Goal: Information Seeking & Learning: Learn about a topic

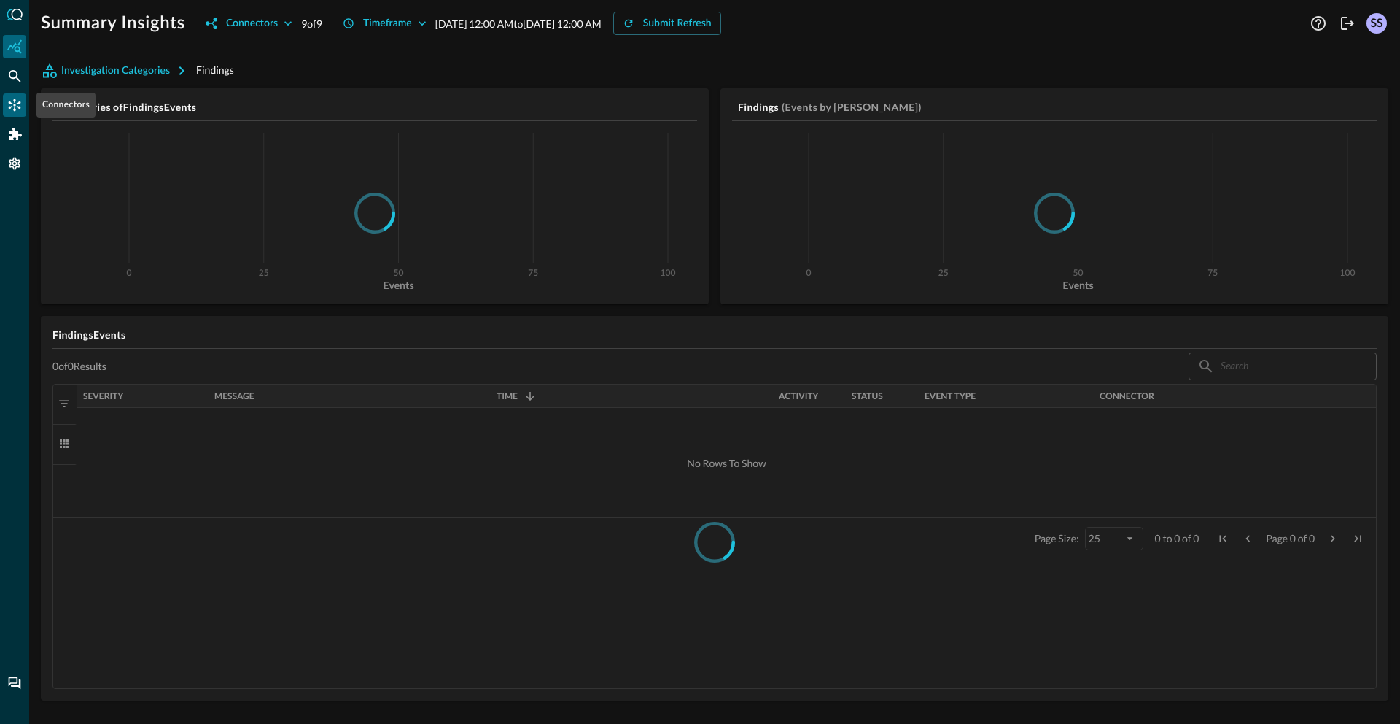
click at [16, 109] on icon "Connectors" at bounding box center [14, 105] width 15 height 15
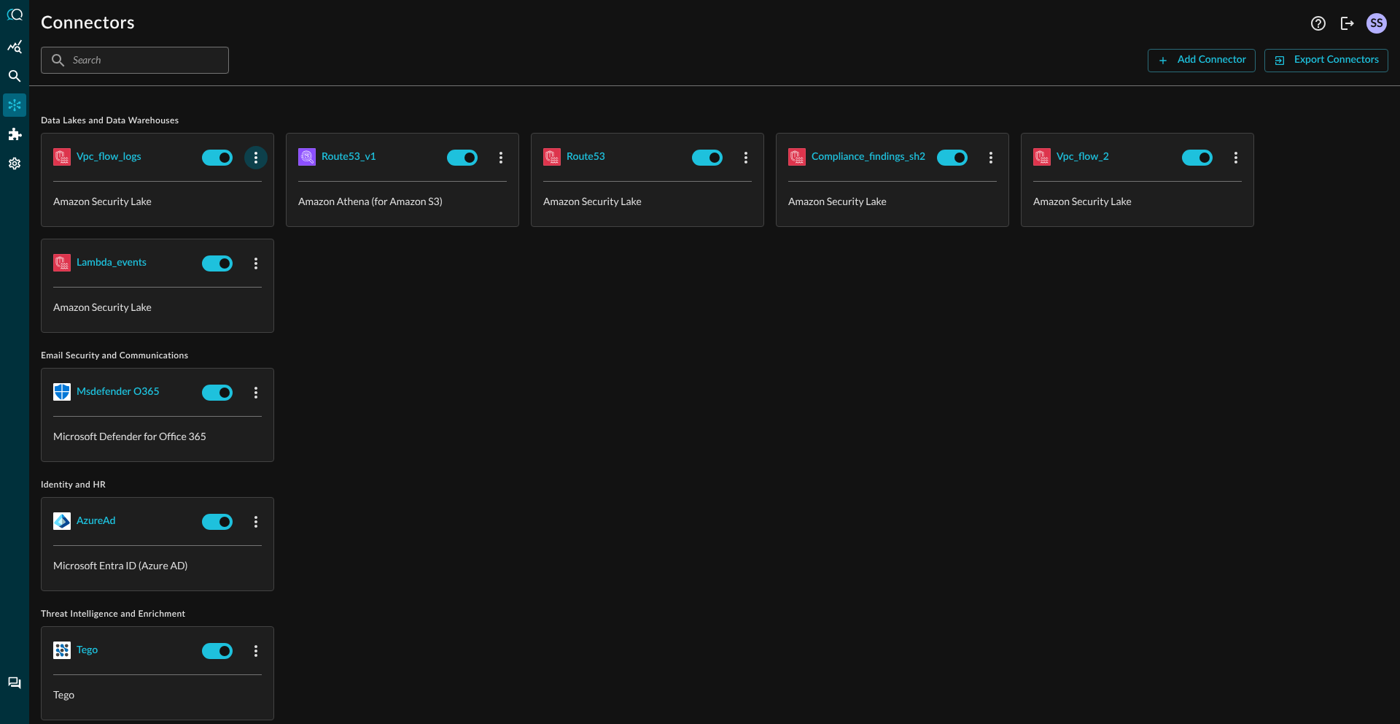
click at [255, 167] on button "button" at bounding box center [255, 157] width 23 height 23
click at [271, 187] on div "Edit" at bounding box center [275, 190] width 38 height 18
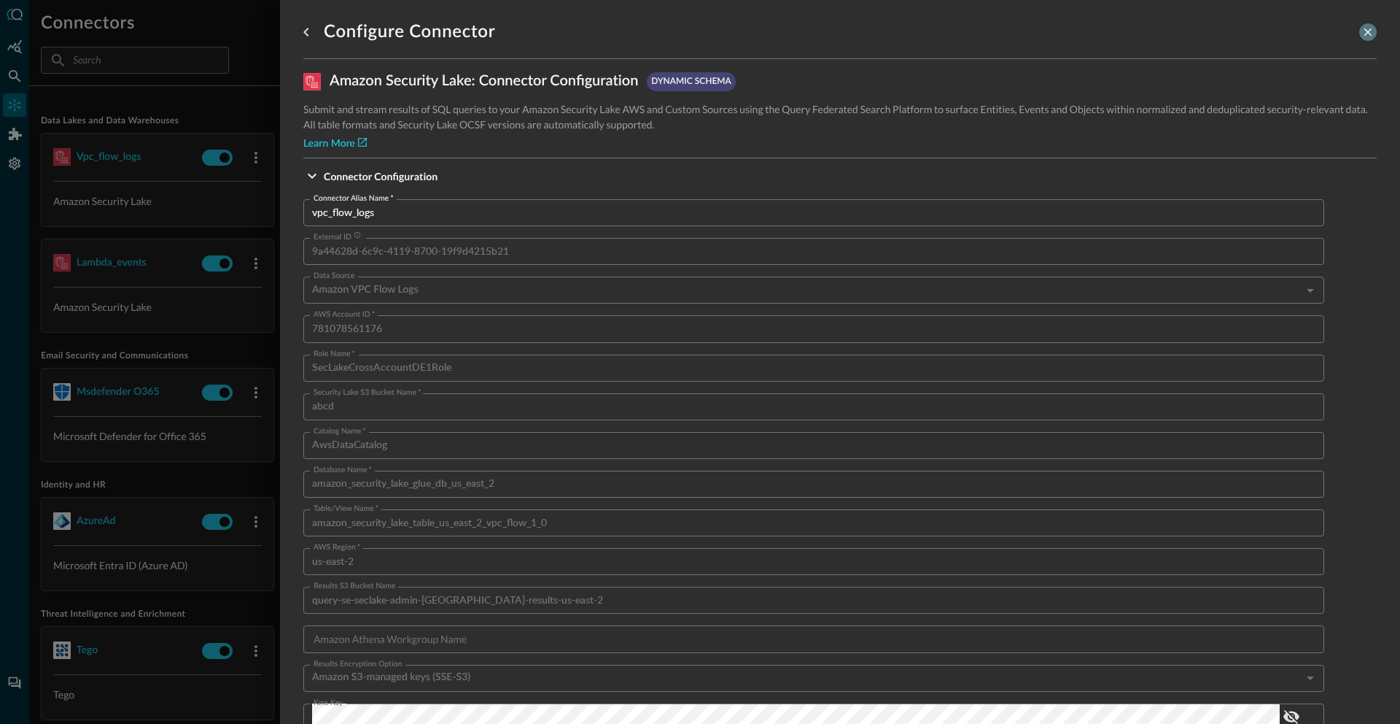
click at [1362, 30] on icon "close-drawer" at bounding box center [1368, 32] width 13 height 13
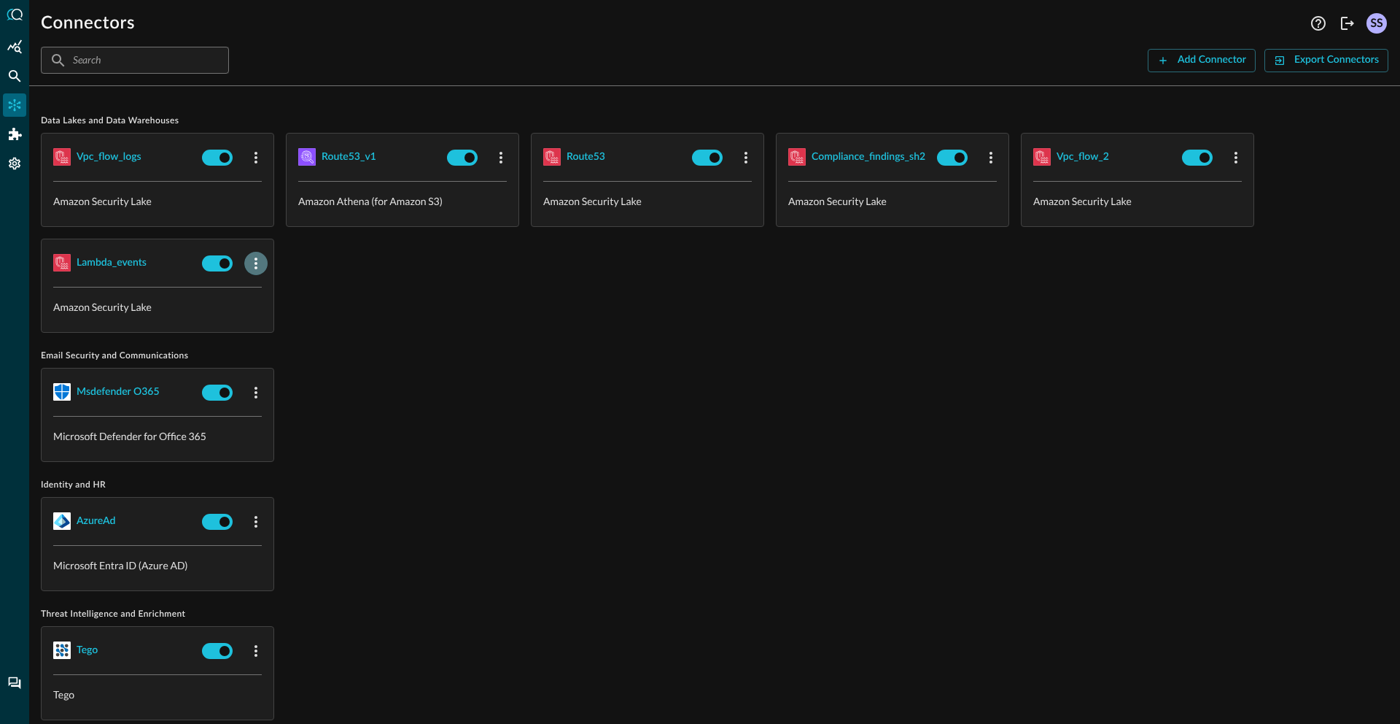
click at [251, 262] on icon "button" at bounding box center [256, 264] width 18 height 18
click at [277, 294] on span "Edit" at bounding box center [284, 295] width 19 height 10
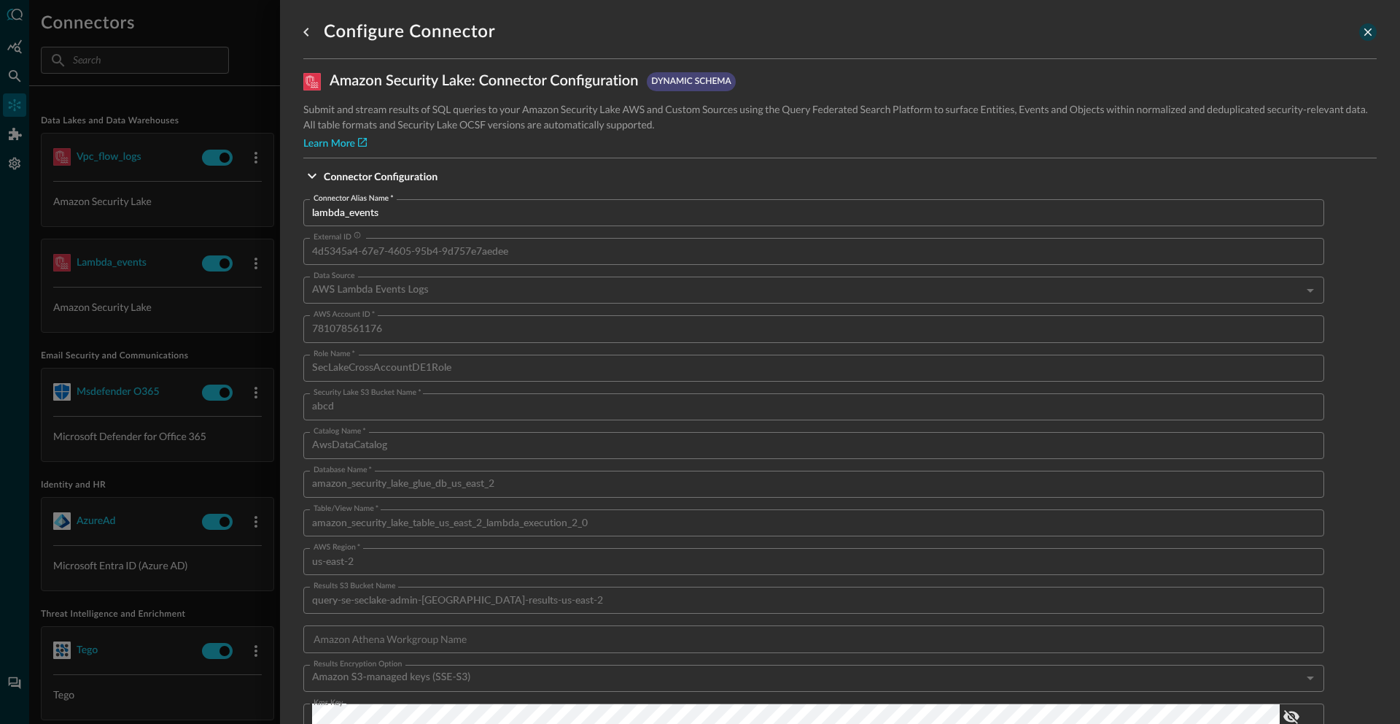
click at [1360, 24] on button "close-drawer" at bounding box center [1369, 32] width 18 height 18
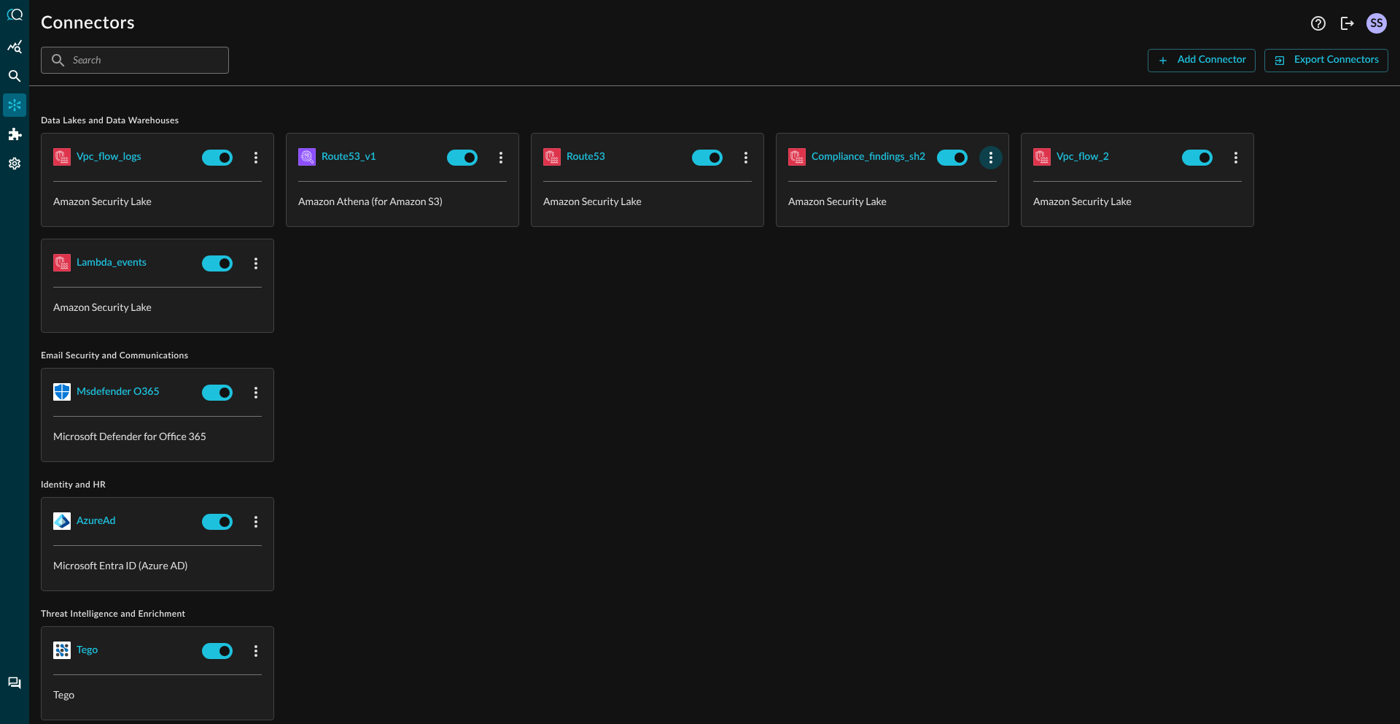
click at [993, 154] on icon "button" at bounding box center [991, 158] width 18 height 18
click at [1008, 189] on div "Edit" at bounding box center [1010, 190] width 38 height 18
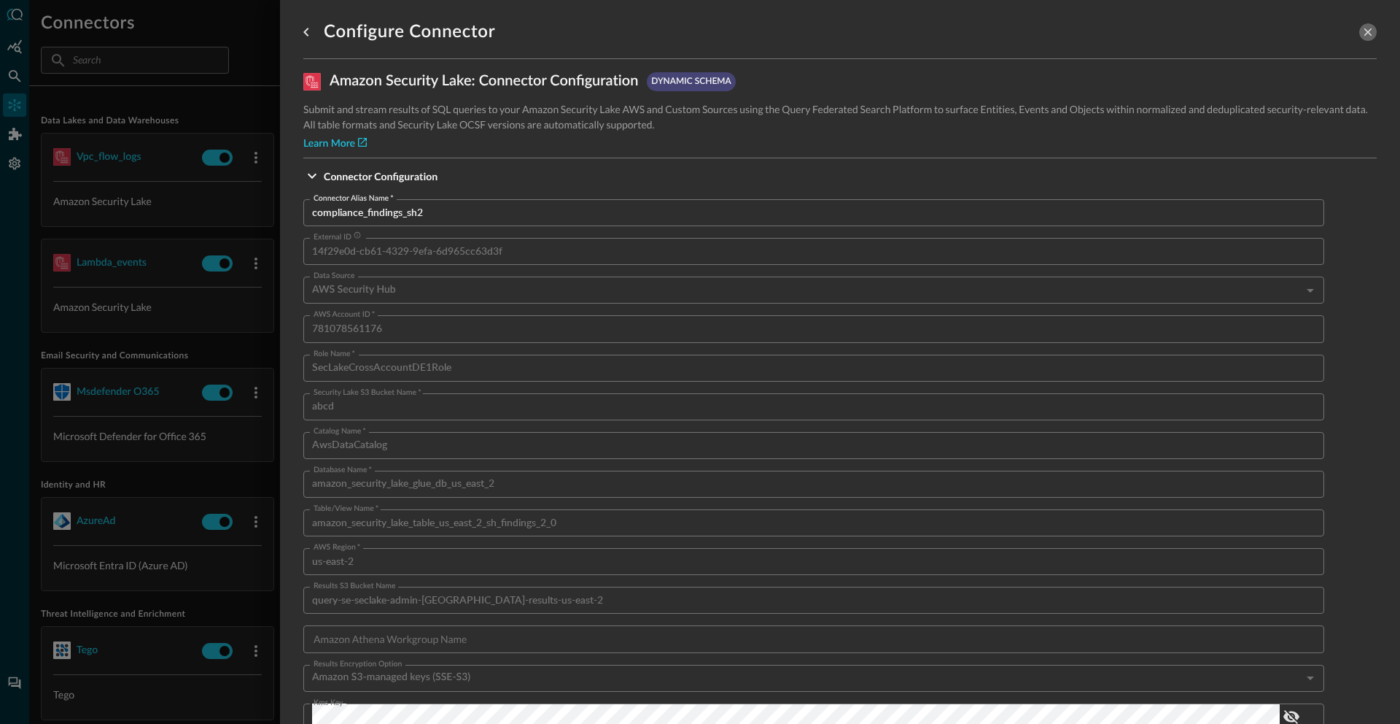
click at [1362, 26] on icon "close-drawer" at bounding box center [1368, 32] width 13 height 13
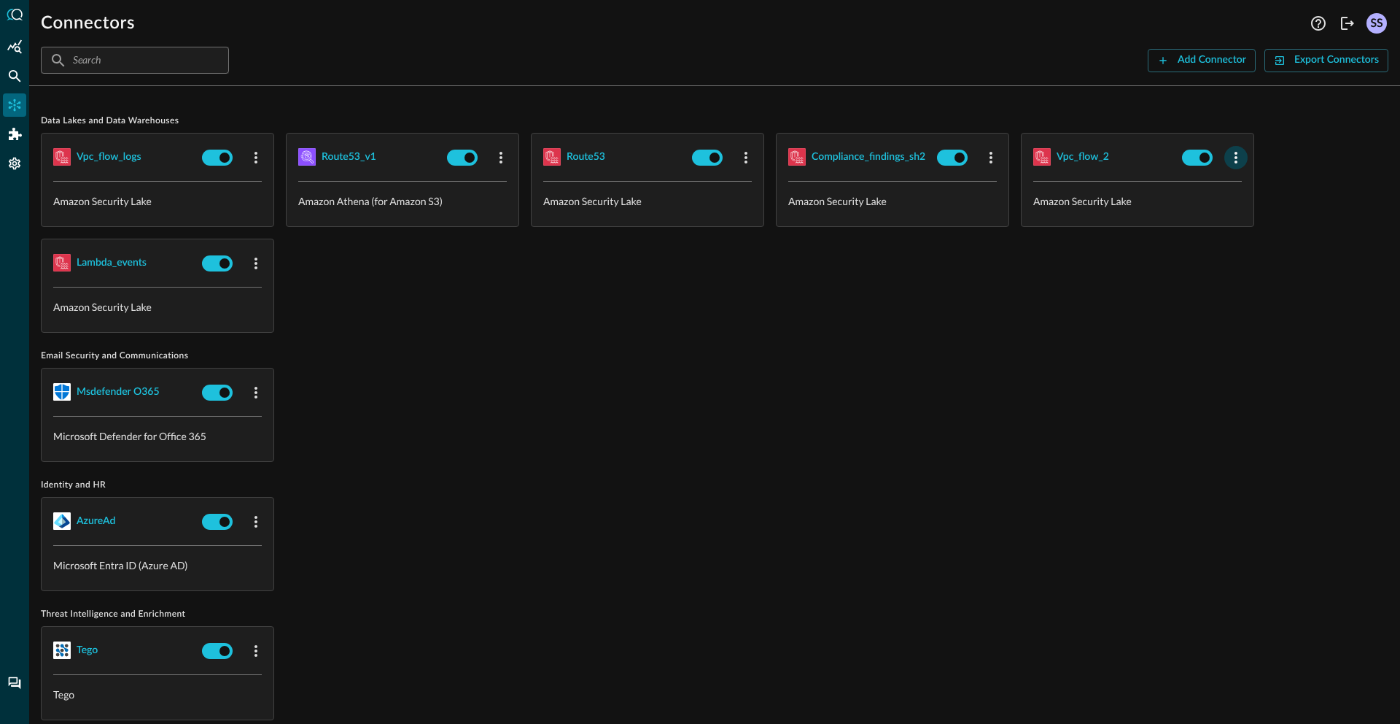
click at [1237, 155] on icon "button" at bounding box center [1237, 158] width 18 height 18
click at [1242, 175] on li "Edit" at bounding box center [1262, 189] width 74 height 29
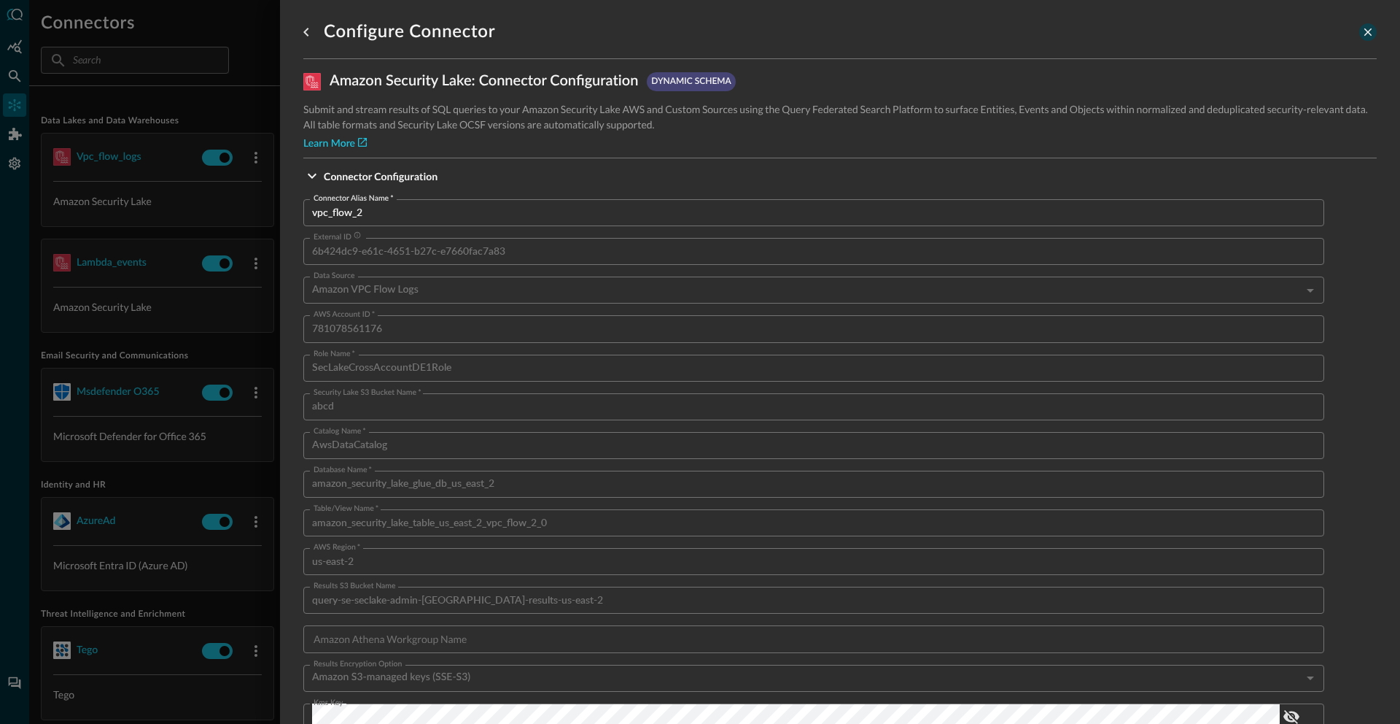
click at [1362, 29] on icon "close-drawer" at bounding box center [1368, 32] width 13 height 13
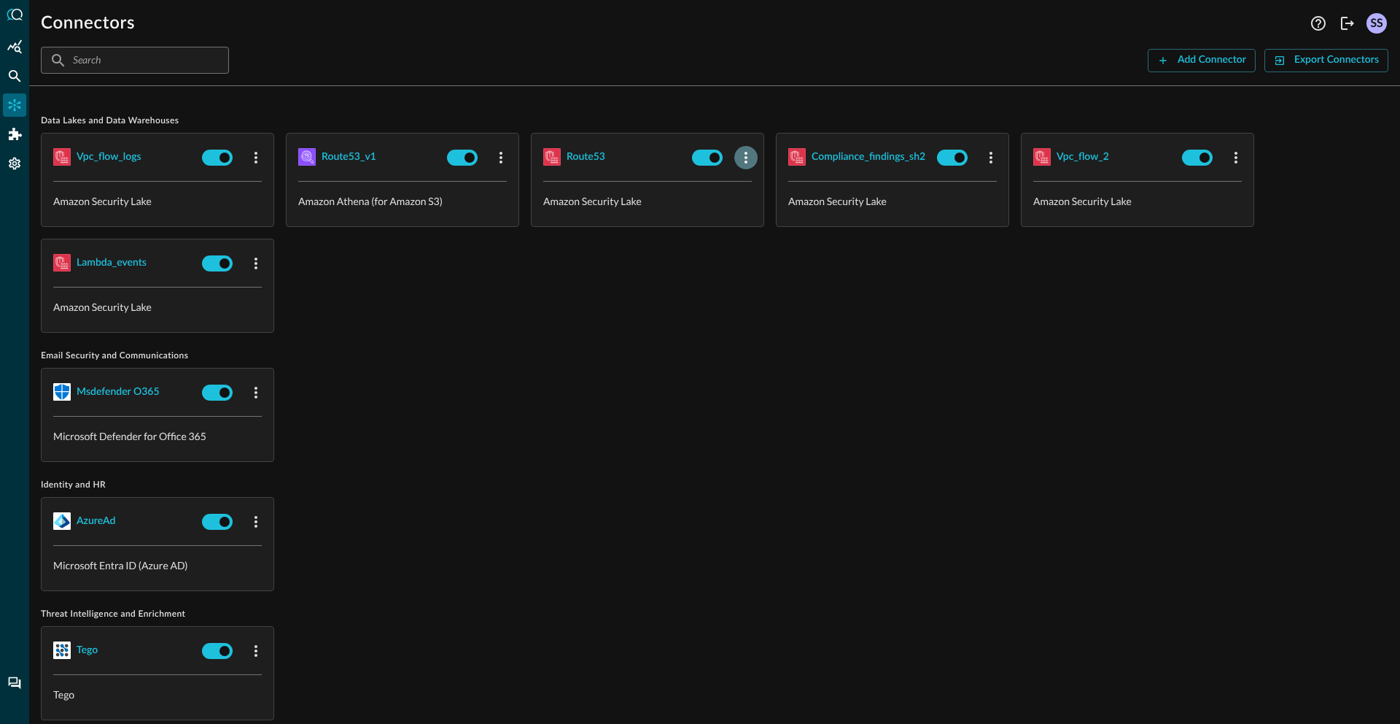
click at [754, 163] on icon "button" at bounding box center [746, 158] width 18 height 18
click at [771, 186] on span "Edit" at bounding box center [774, 190] width 19 height 10
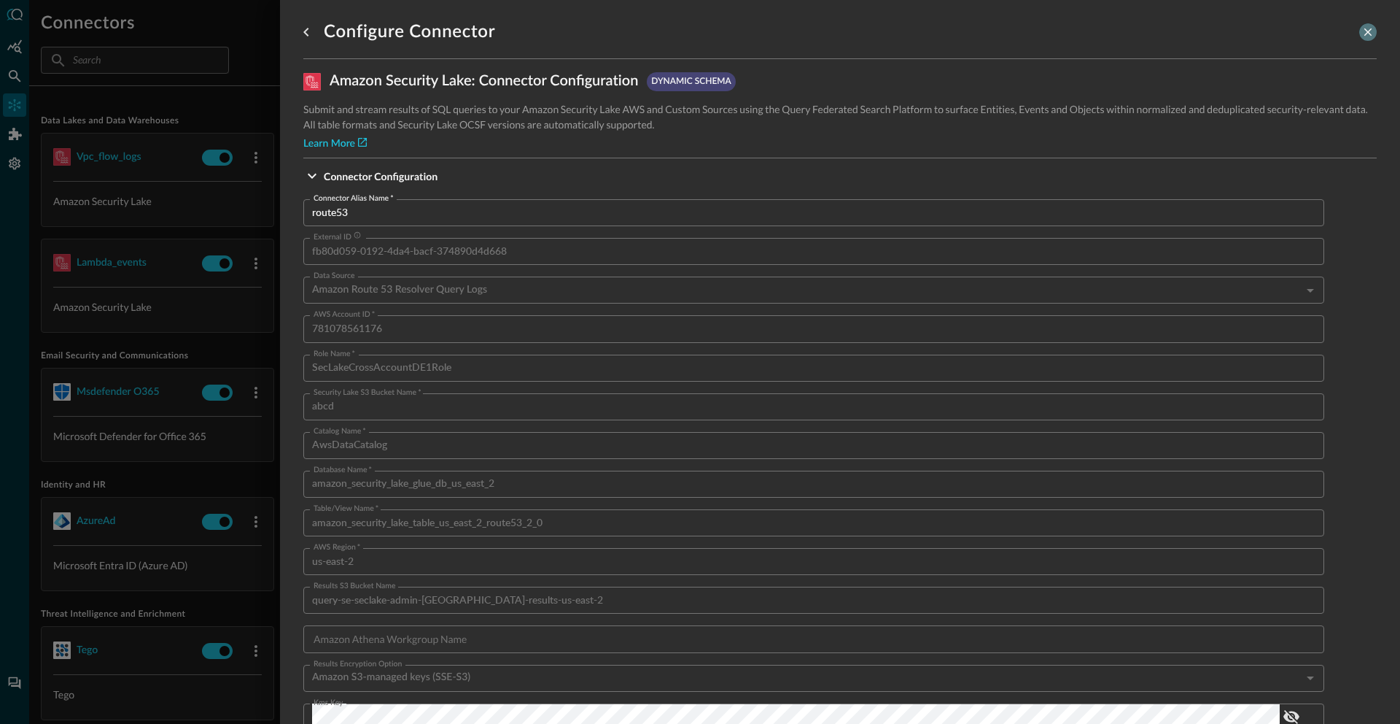
click at [1362, 28] on icon "close-drawer" at bounding box center [1368, 32] width 13 height 13
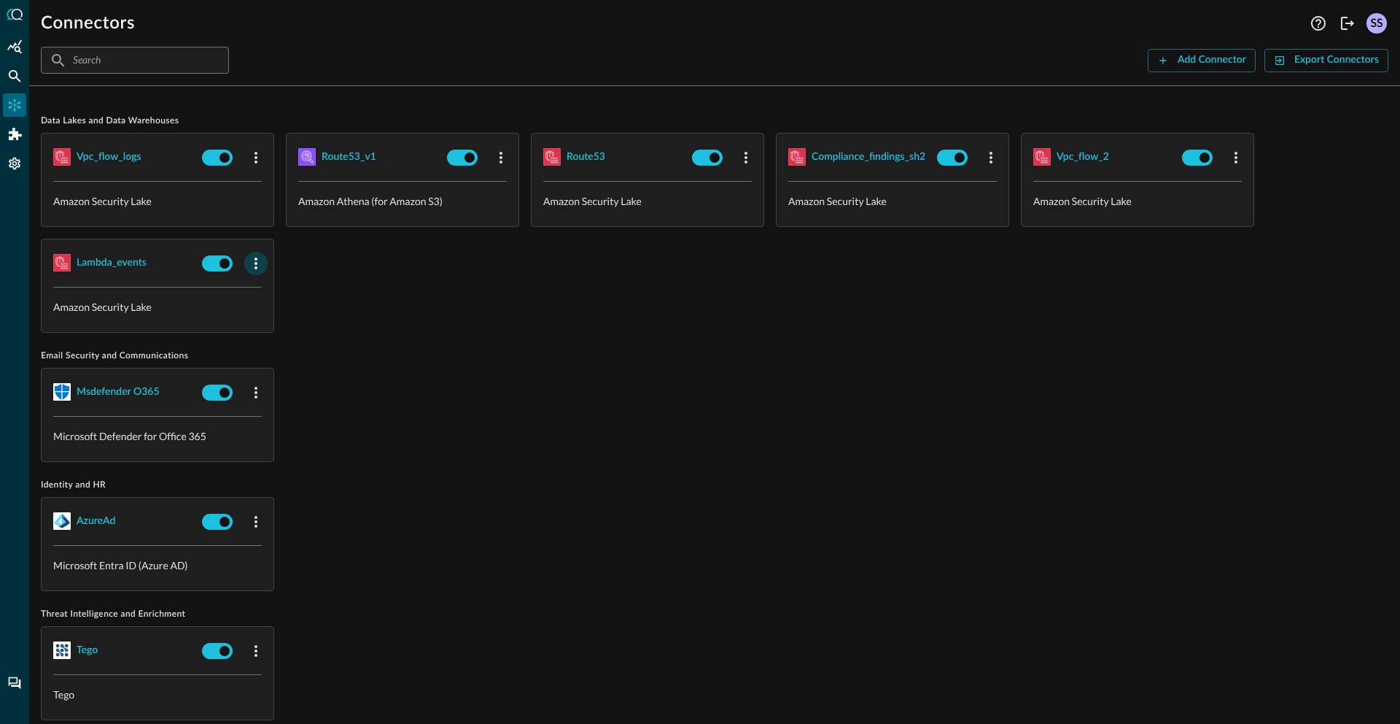
click at [254, 265] on icon "button" at bounding box center [256, 264] width 18 height 18
click at [273, 287] on div "Edit" at bounding box center [275, 296] width 38 height 18
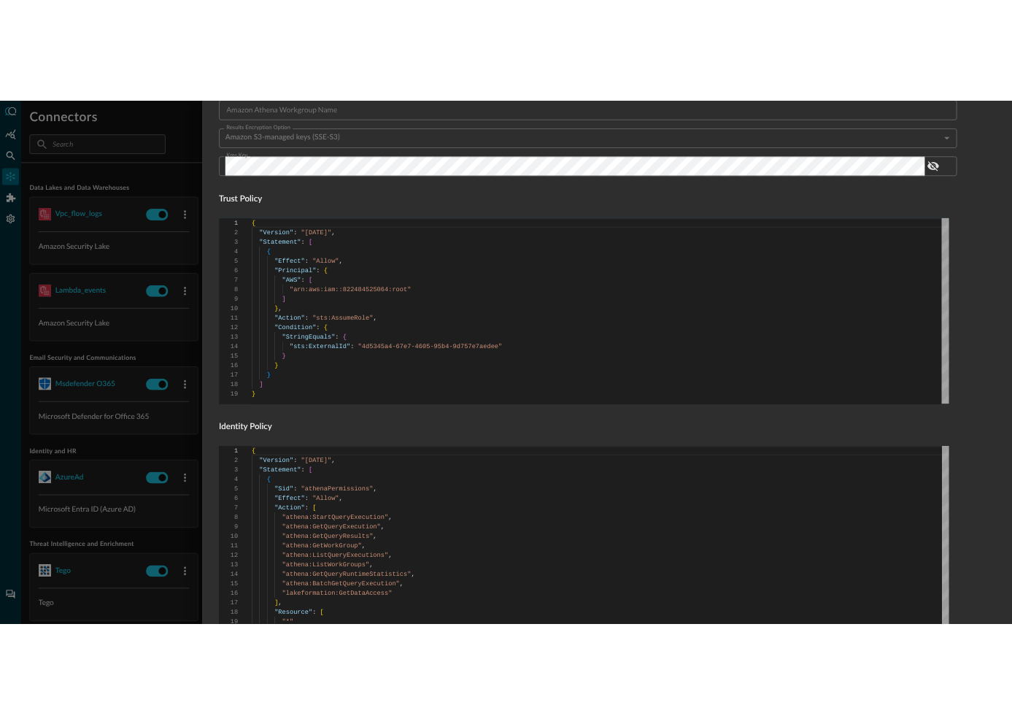
scroll to position [854, 0]
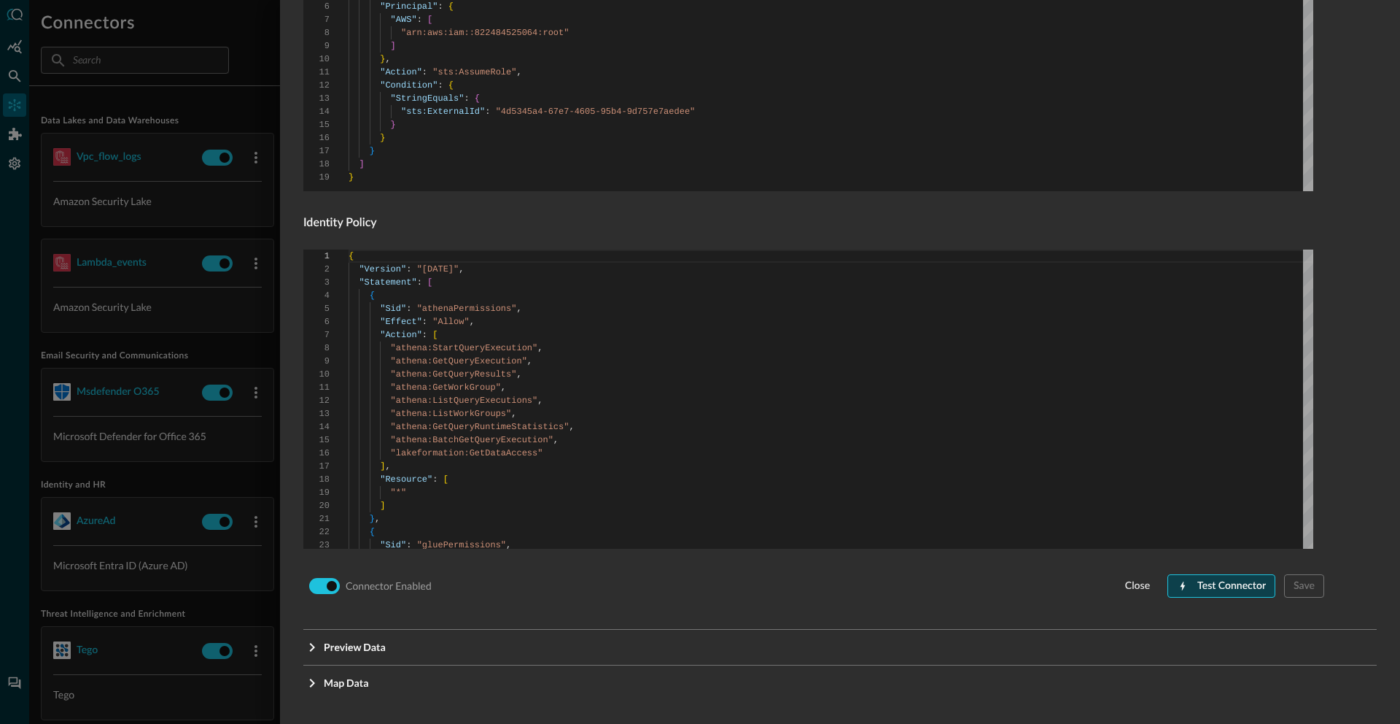
click at [1217, 579] on div "Test Connector" at bounding box center [1232, 586] width 69 height 18
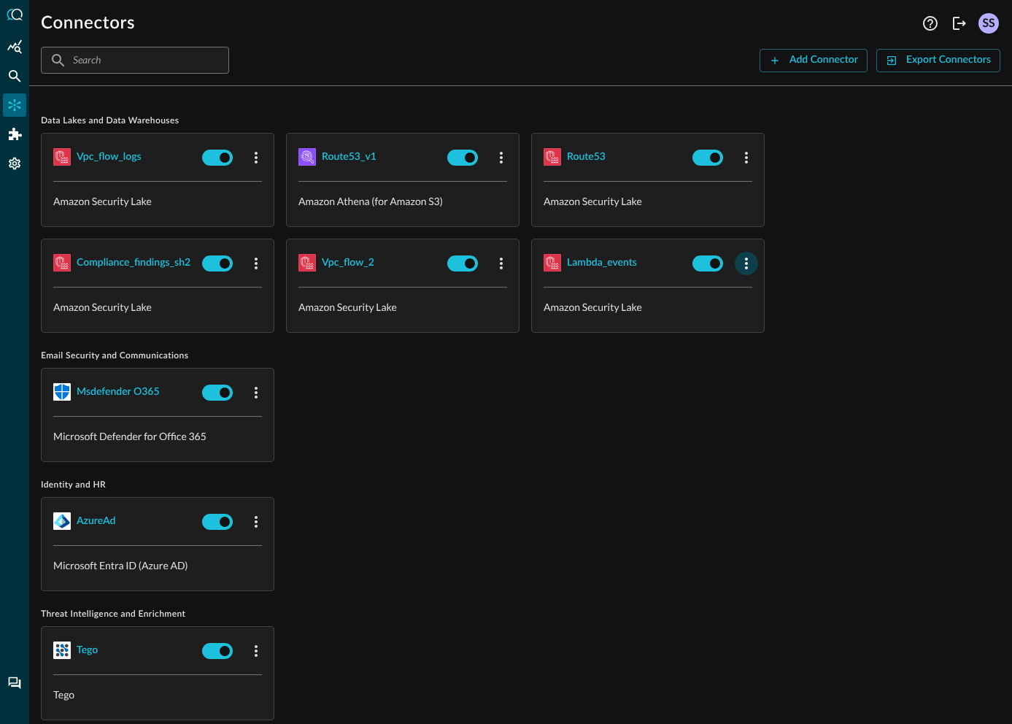
click at [752, 263] on icon "button" at bounding box center [746, 264] width 18 height 18
click at [755, 290] on icon at bounding box center [753, 295] width 10 height 10
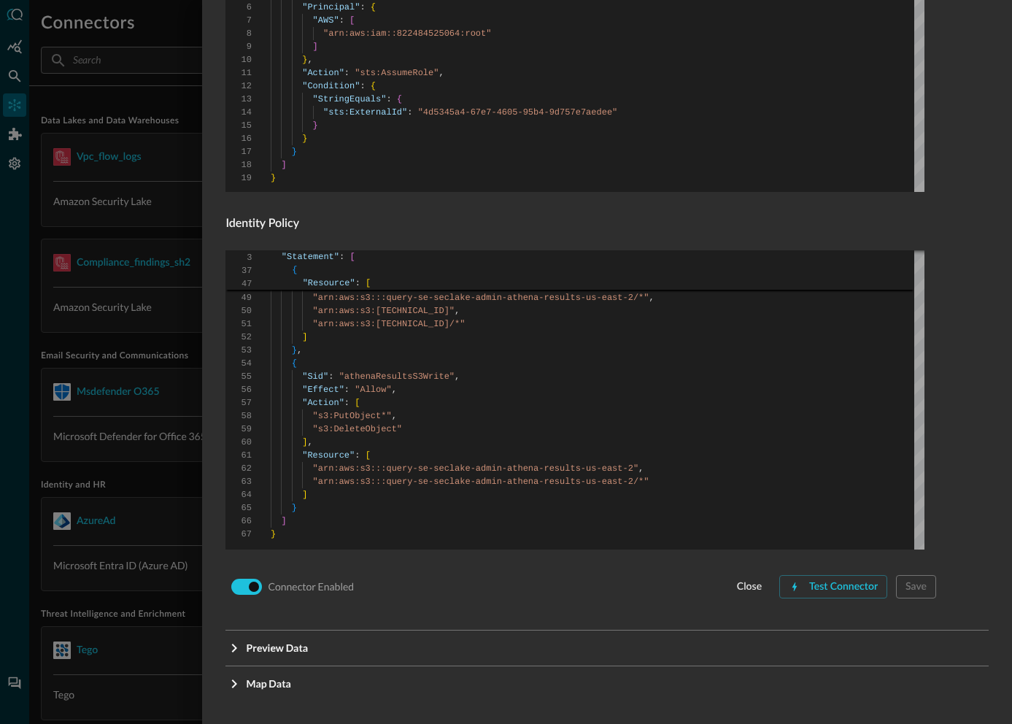
scroll to position [854, 0]
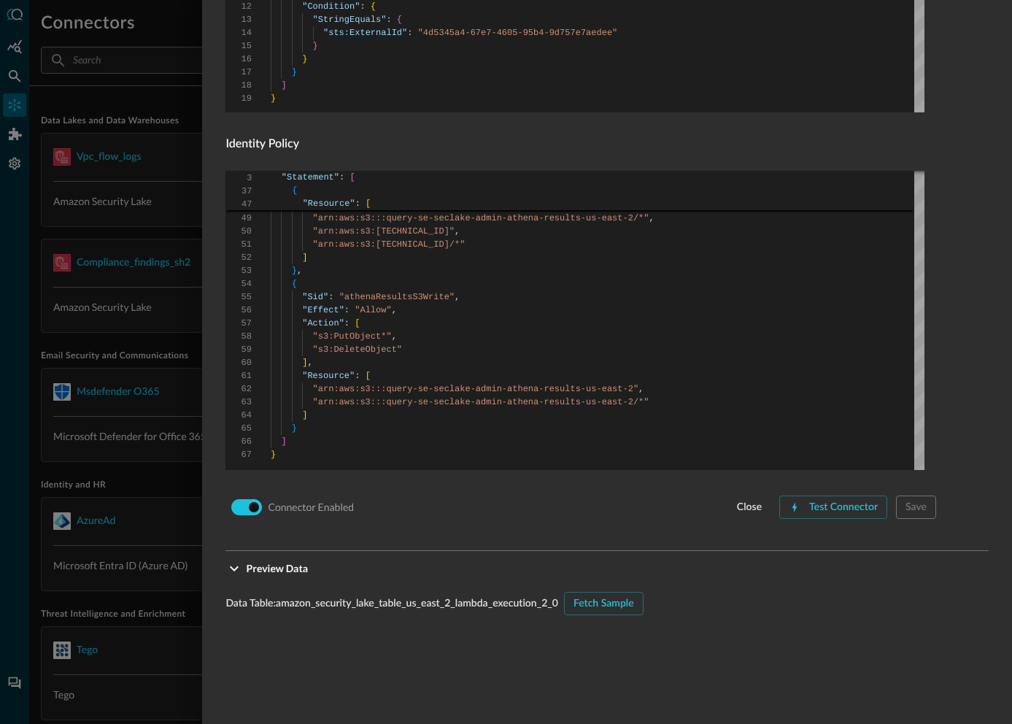
scroll to position [1098, 0]
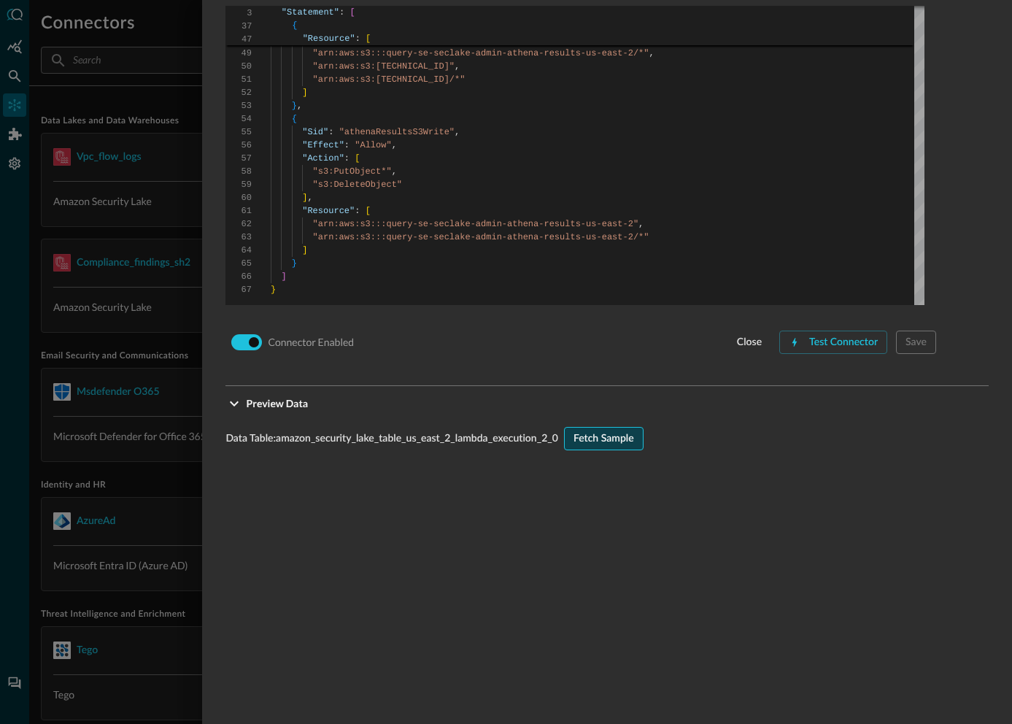
click at [606, 433] on div "Fetch Sample" at bounding box center [603, 439] width 61 height 18
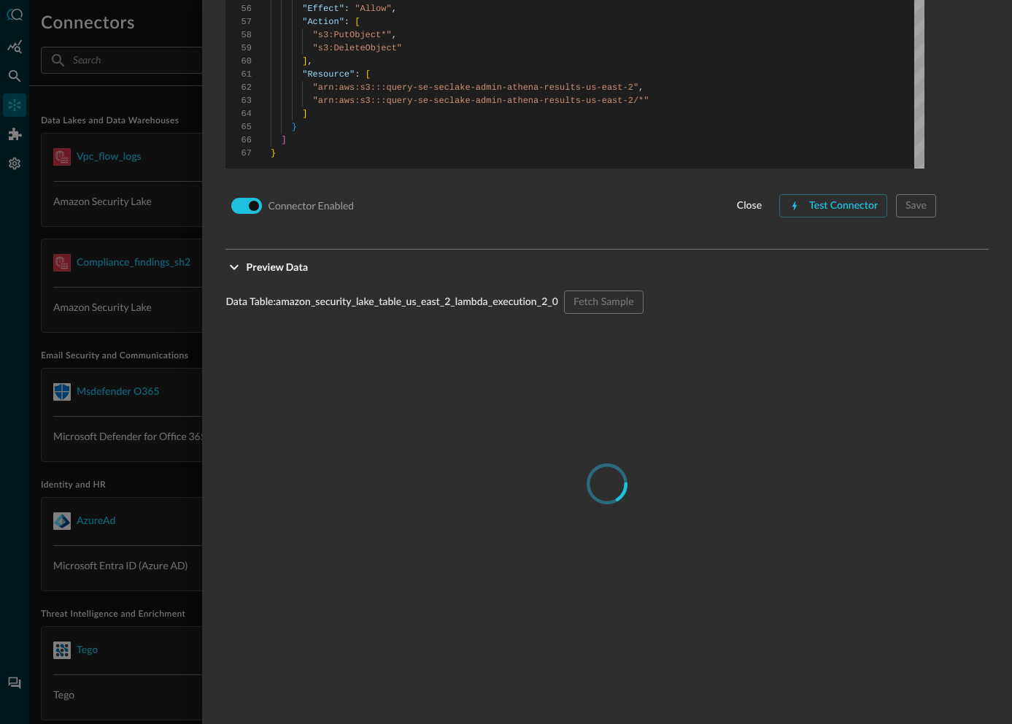
scroll to position [1311, 0]
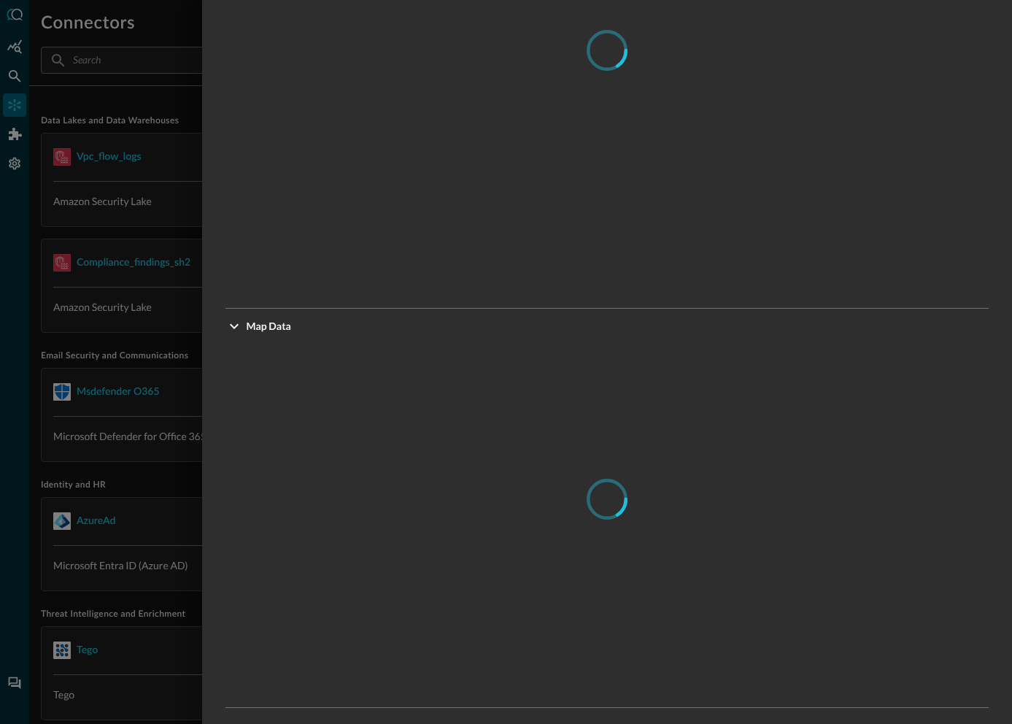
scroll to position [1675, 0]
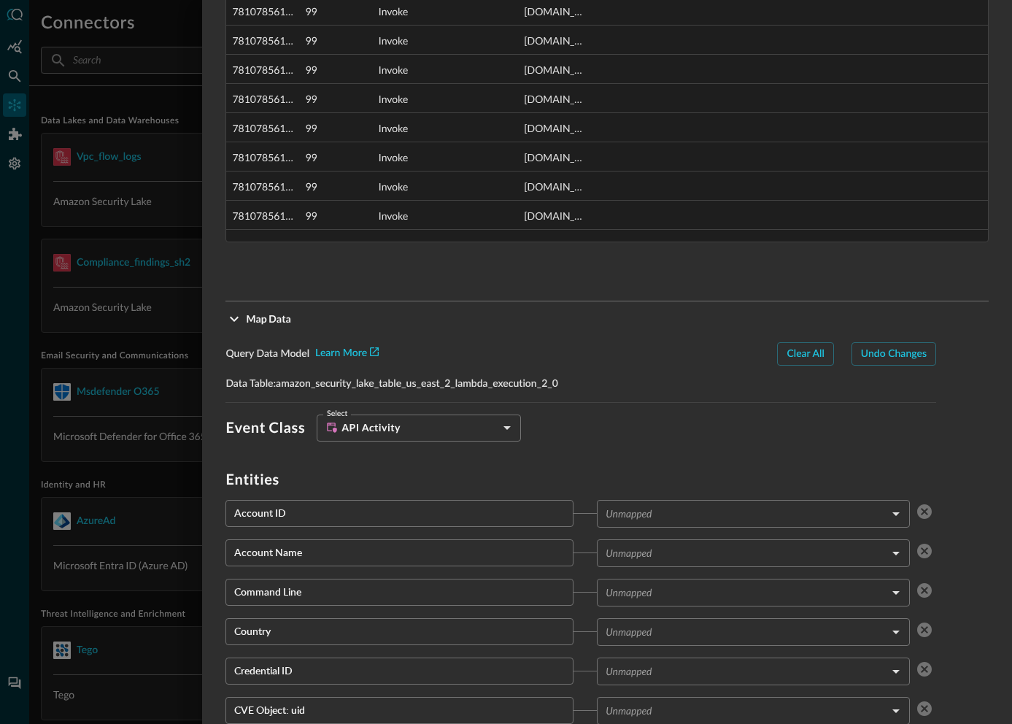
type input "CLASS_API_ACTIVITY"
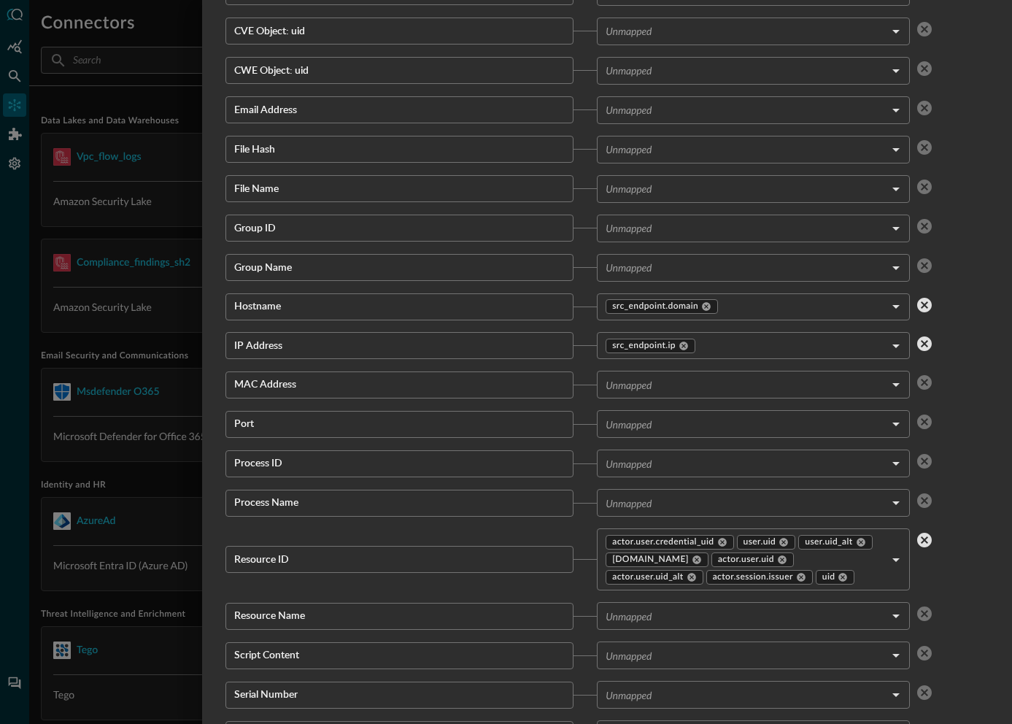
scroll to position [2552, 0]
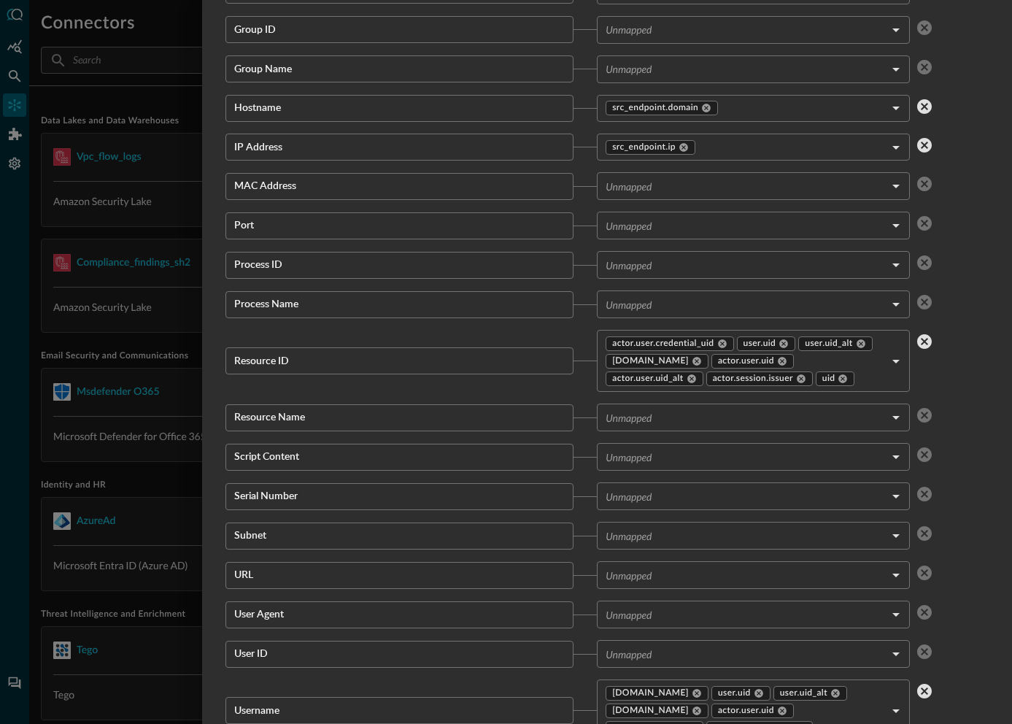
click at [158, 222] on div at bounding box center [506, 362] width 1012 height 724
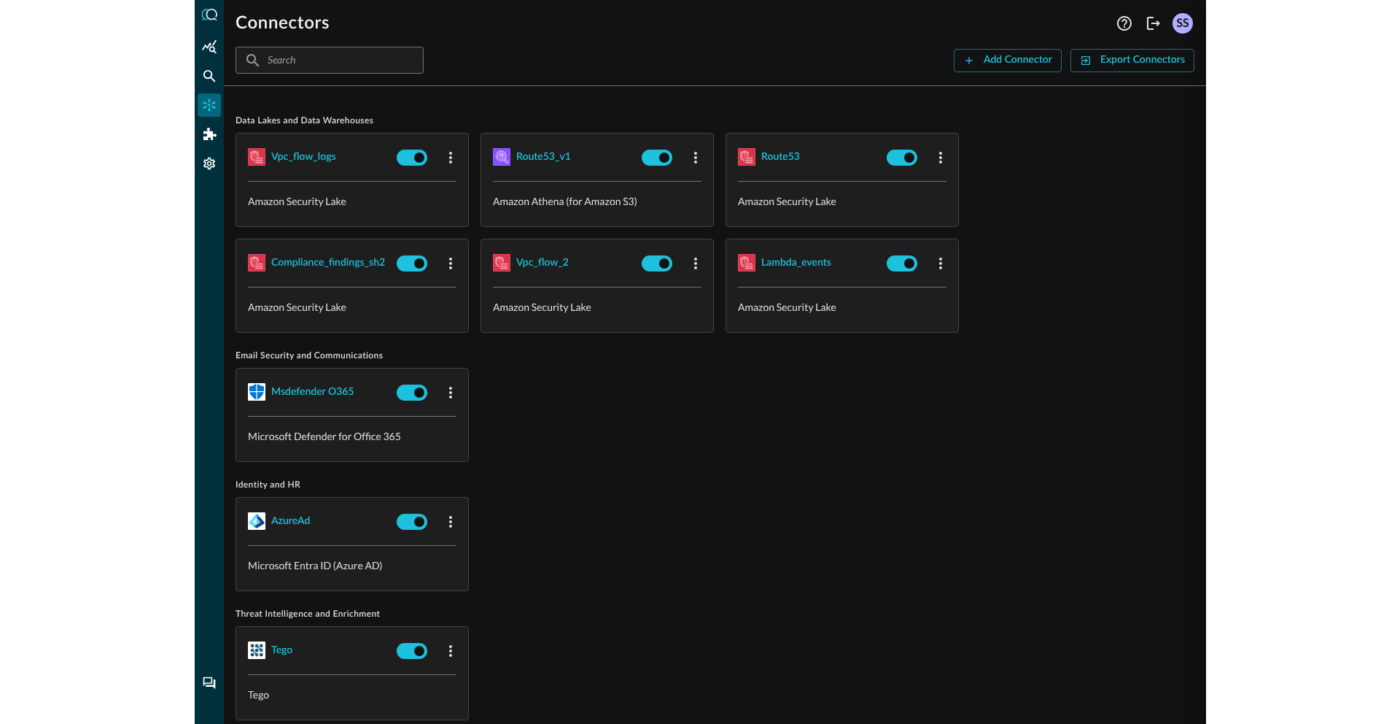
scroll to position [1428, 0]
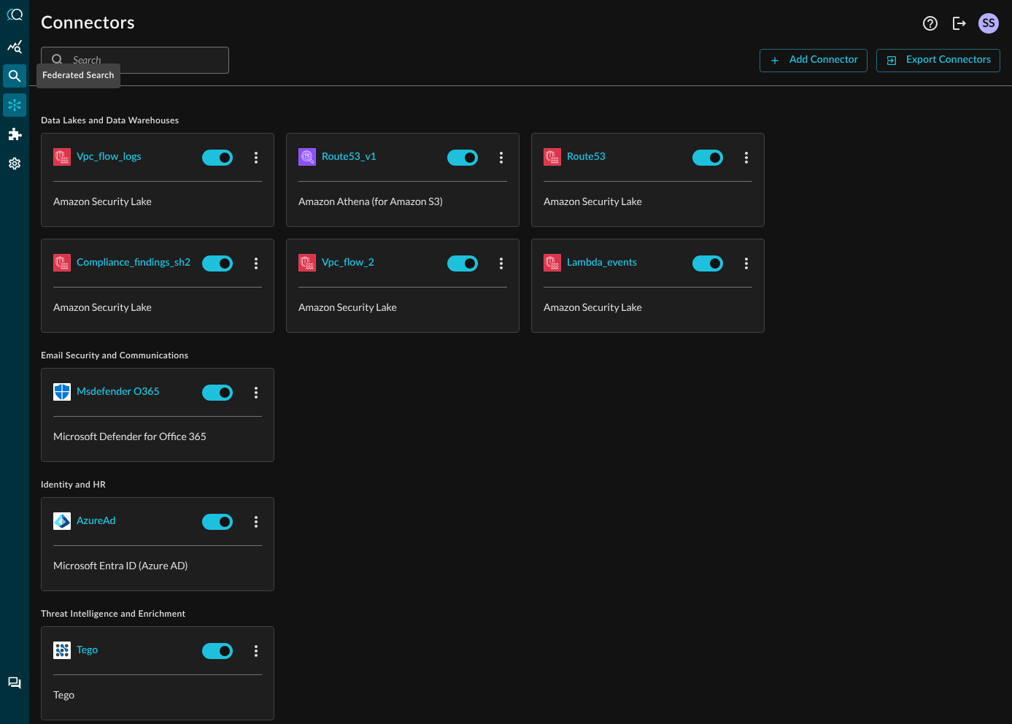
click at [6, 73] on div "Federated Search" at bounding box center [14, 75] width 23 height 23
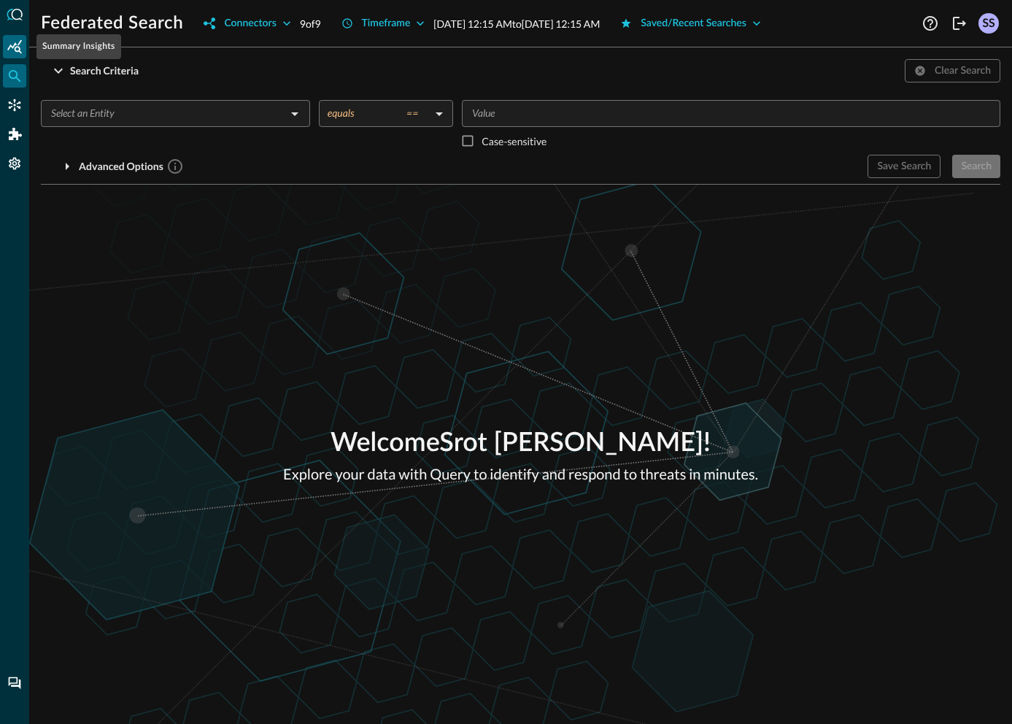
click at [20, 47] on icon "Summary Insights" at bounding box center [14, 46] width 15 height 14
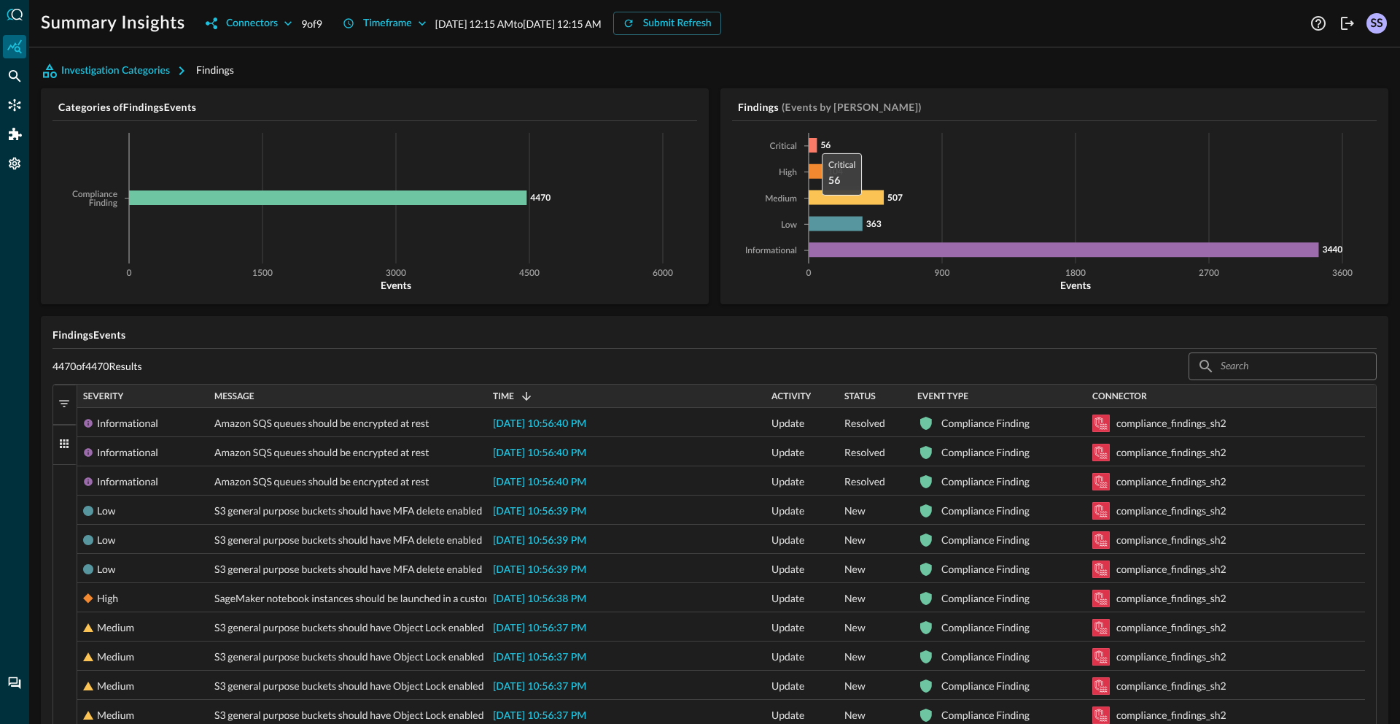
click at [809, 146] on icon at bounding box center [813, 145] width 8 height 15
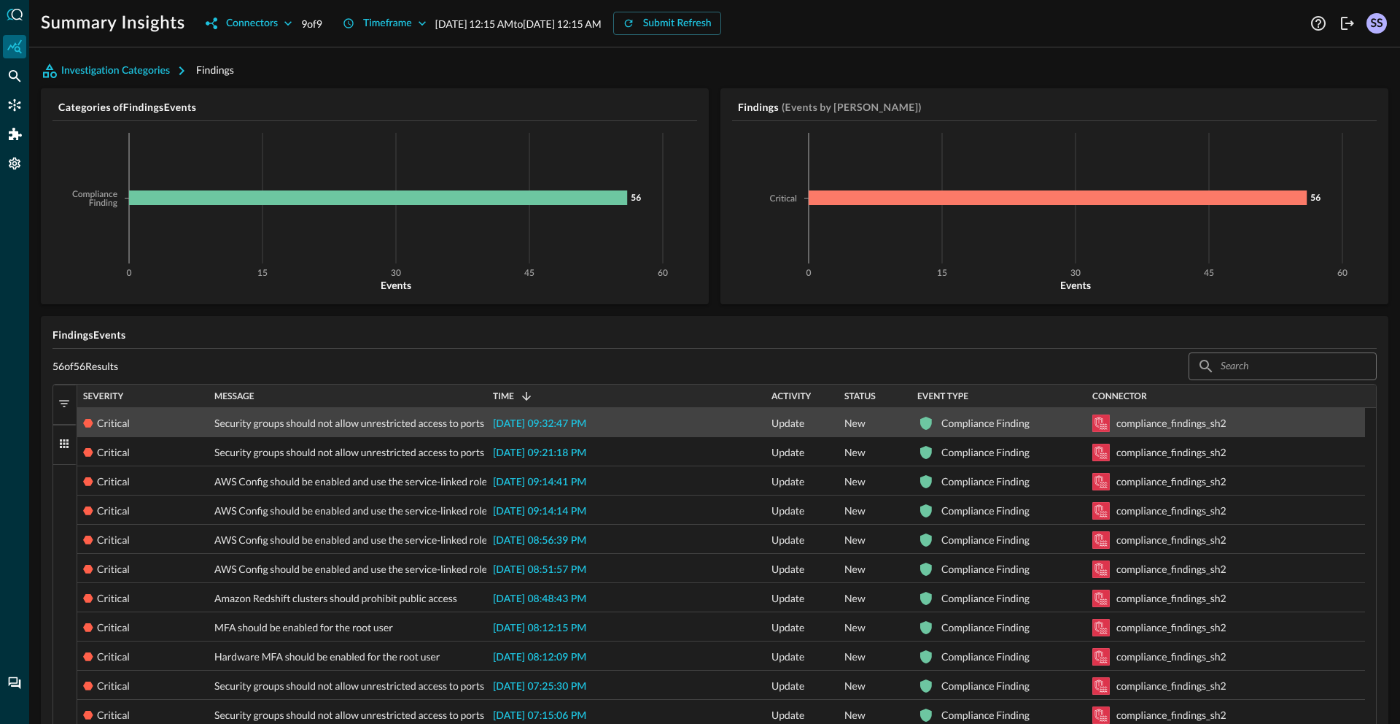
click at [534, 422] on span "2025-08-12 09:32:47 PM" at bounding box center [539, 424] width 93 height 10
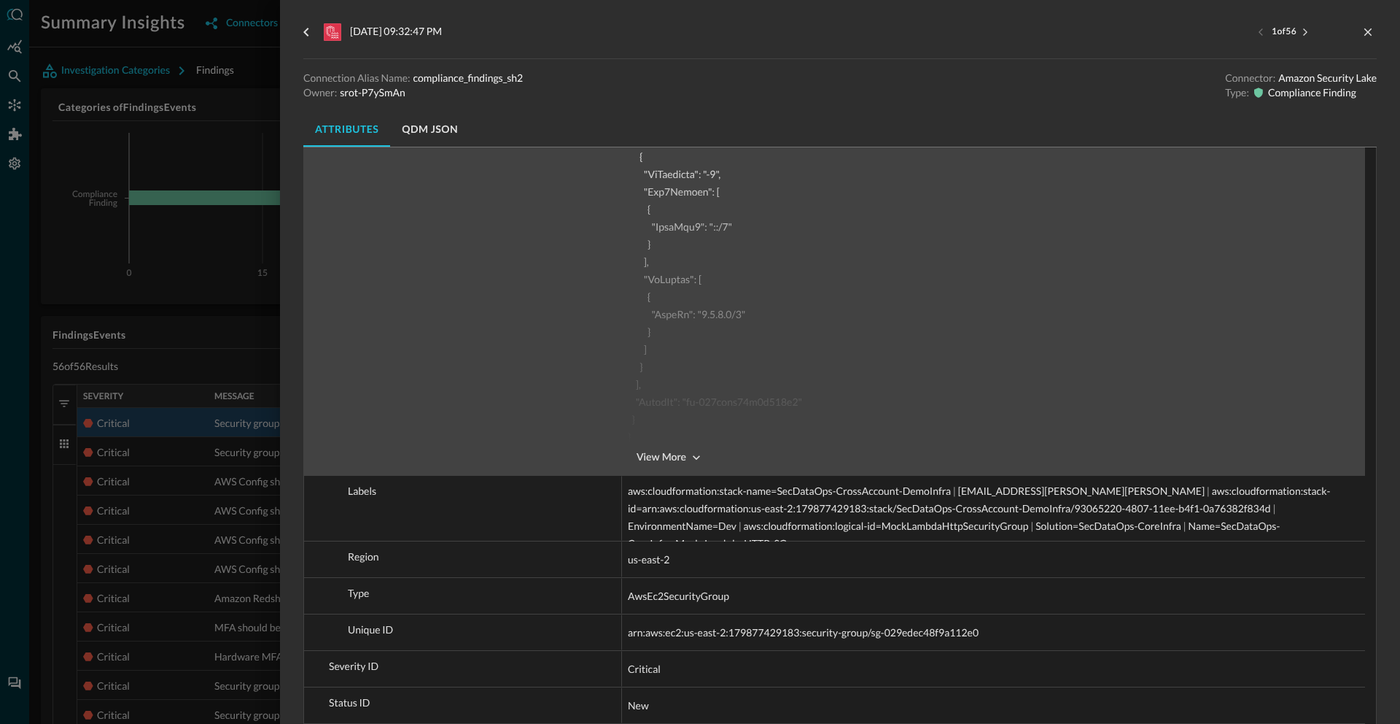
scroll to position [2599, 0]
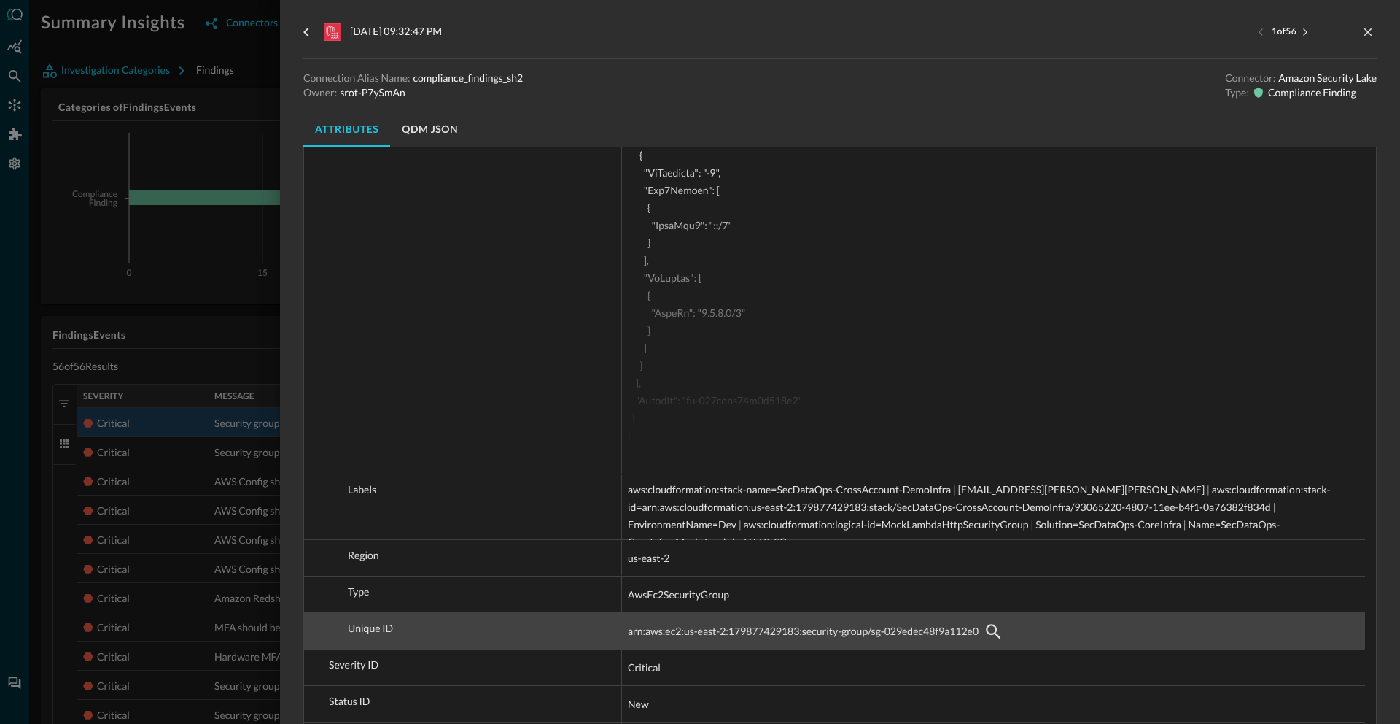
drag, startPoint x: 803, startPoint y: 634, endPoint x: 837, endPoint y: 629, distance: 34.6
click at [837, 629] on span "arn:aws:ec2:us-east-2:179877429183:security-group/sg-029edec48f9a112e0" at bounding box center [803, 631] width 351 height 18
drag, startPoint x: 867, startPoint y: 631, endPoint x: 798, endPoint y: 620, distance: 70.1
click at [798, 620] on div "arn:aws:ec2:us-east-2:179877429183:security-group/sg-029edec48f9a112e0" at bounding box center [994, 630] width 732 height 23
click at [811, 635] on span "arn:aws:ec2:us-east-2:179877429183:security-group/sg-029edec48f9a112e0" at bounding box center [803, 631] width 351 height 18
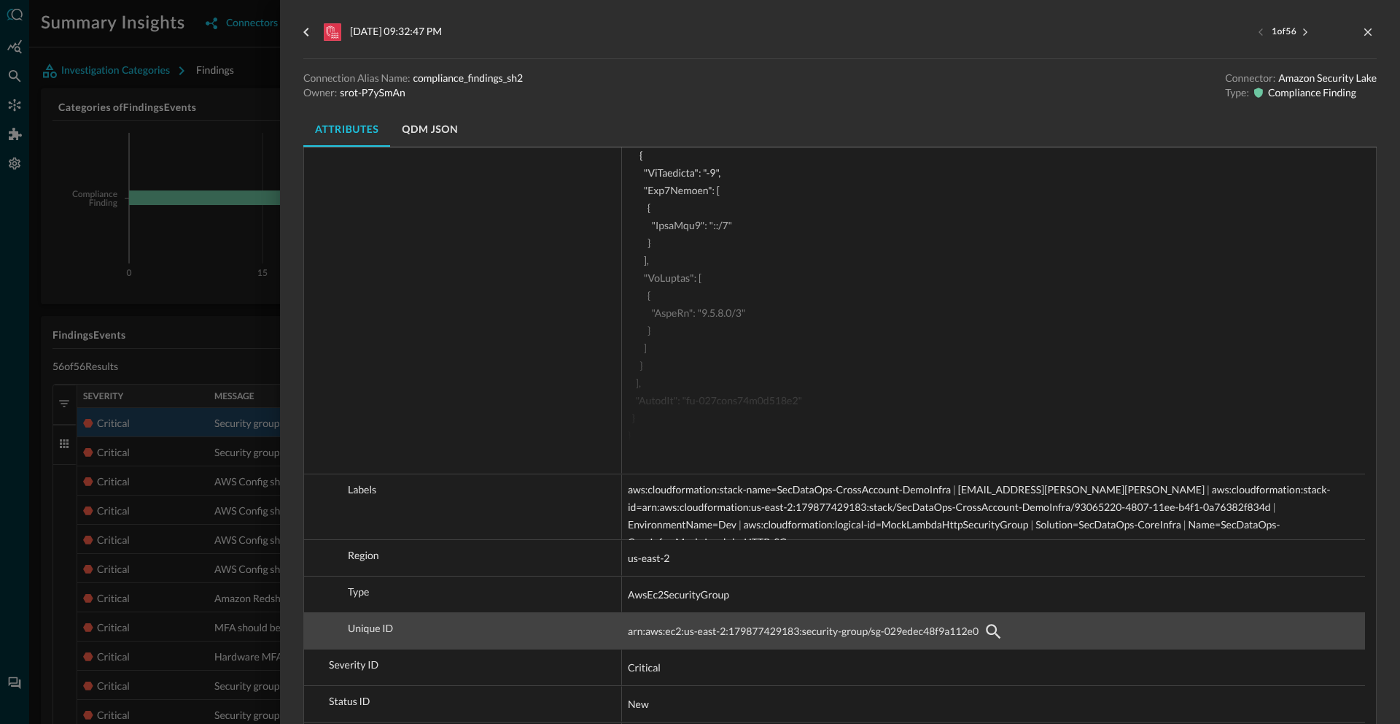
click at [811, 635] on span "arn:aws:ec2:us-east-2:179877429183:security-group/sg-029edec48f9a112e0" at bounding box center [803, 631] width 351 height 18
click at [872, 633] on span "arn:aws:ec2:us-east-2:179877429183:security-group/sg-029edec48f9a112e0" at bounding box center [803, 631] width 351 height 18
click at [995, 625] on icon "button" at bounding box center [993, 631] width 15 height 15
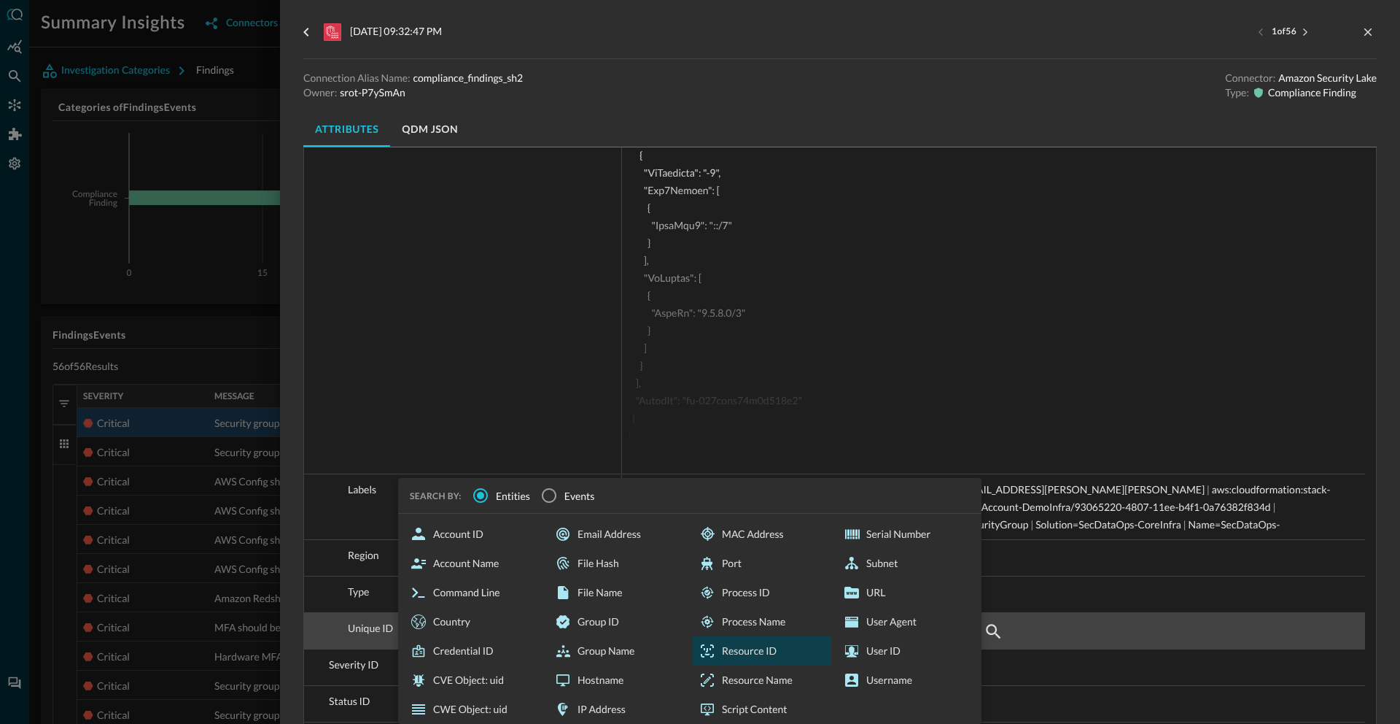
click at [773, 652] on div "Resource ID" at bounding box center [762, 650] width 139 height 29
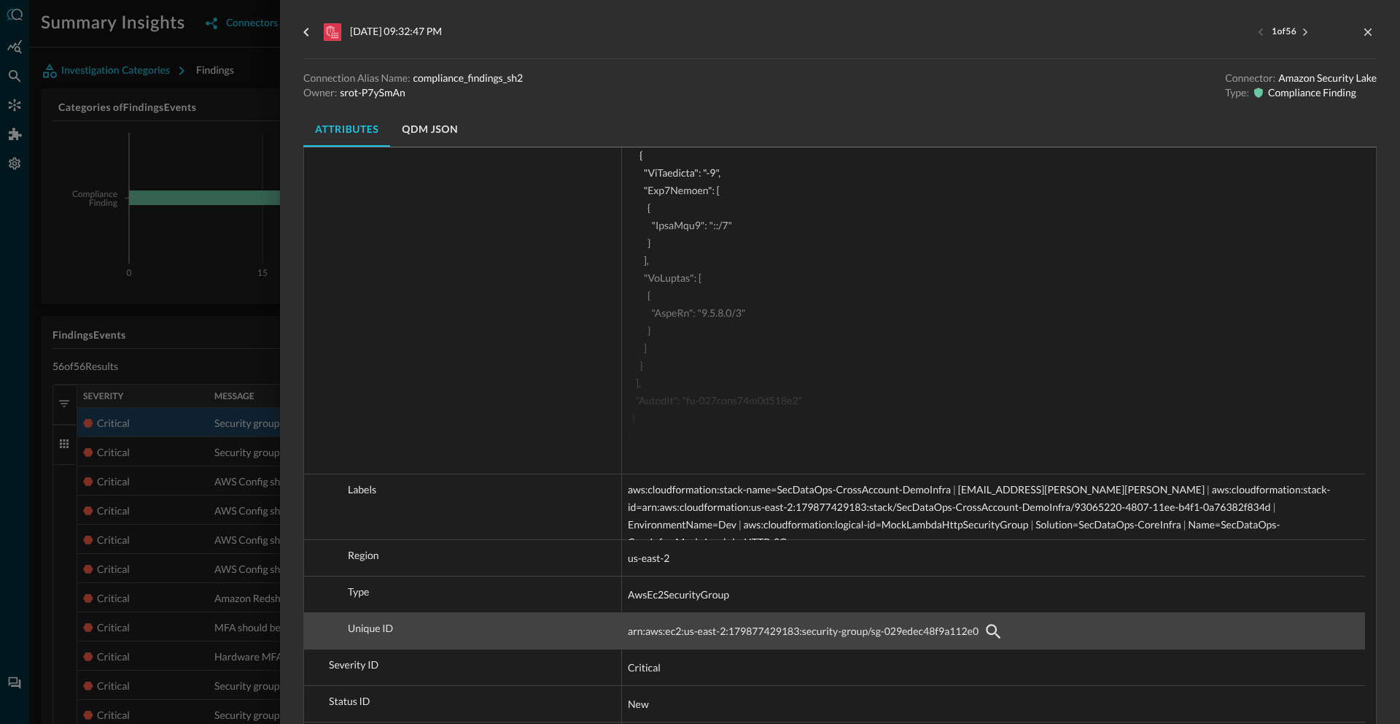
click at [156, 349] on div at bounding box center [700, 362] width 1400 height 724
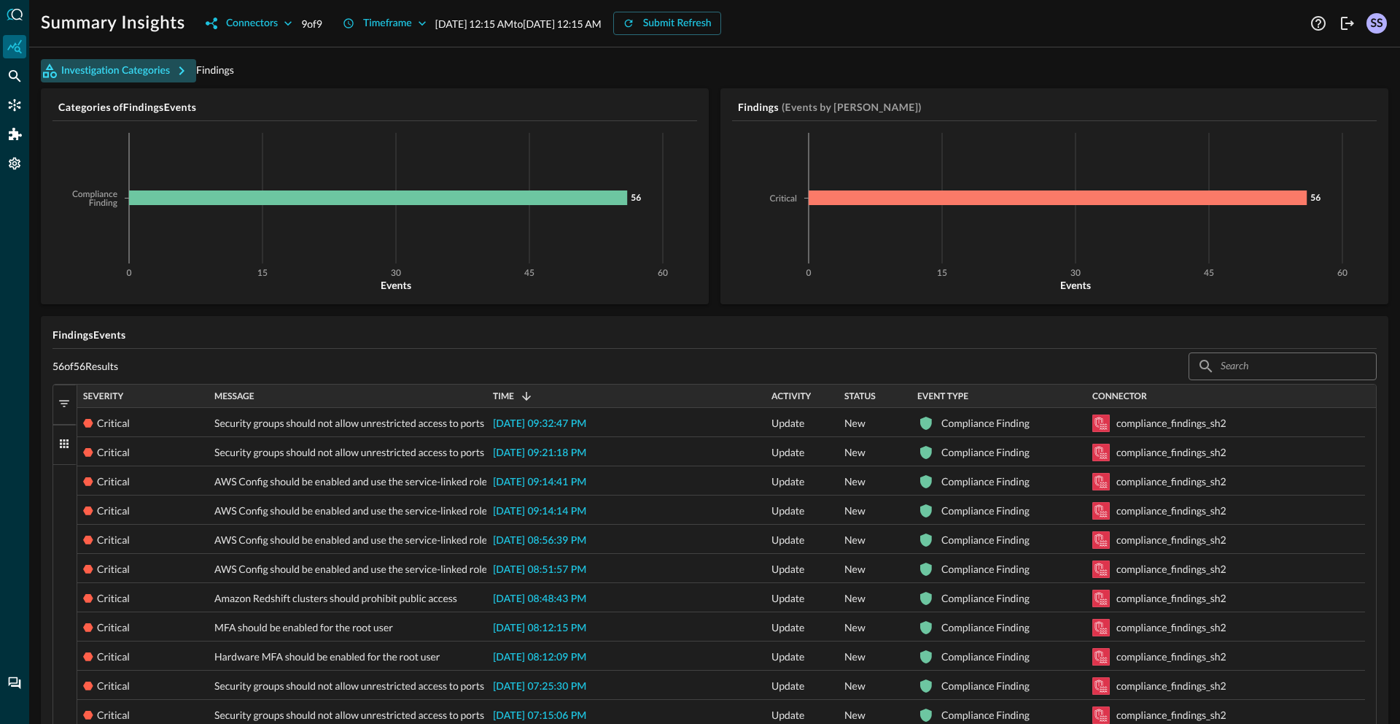
click at [155, 69] on button "Investigation Categories" at bounding box center [118, 70] width 155 height 23
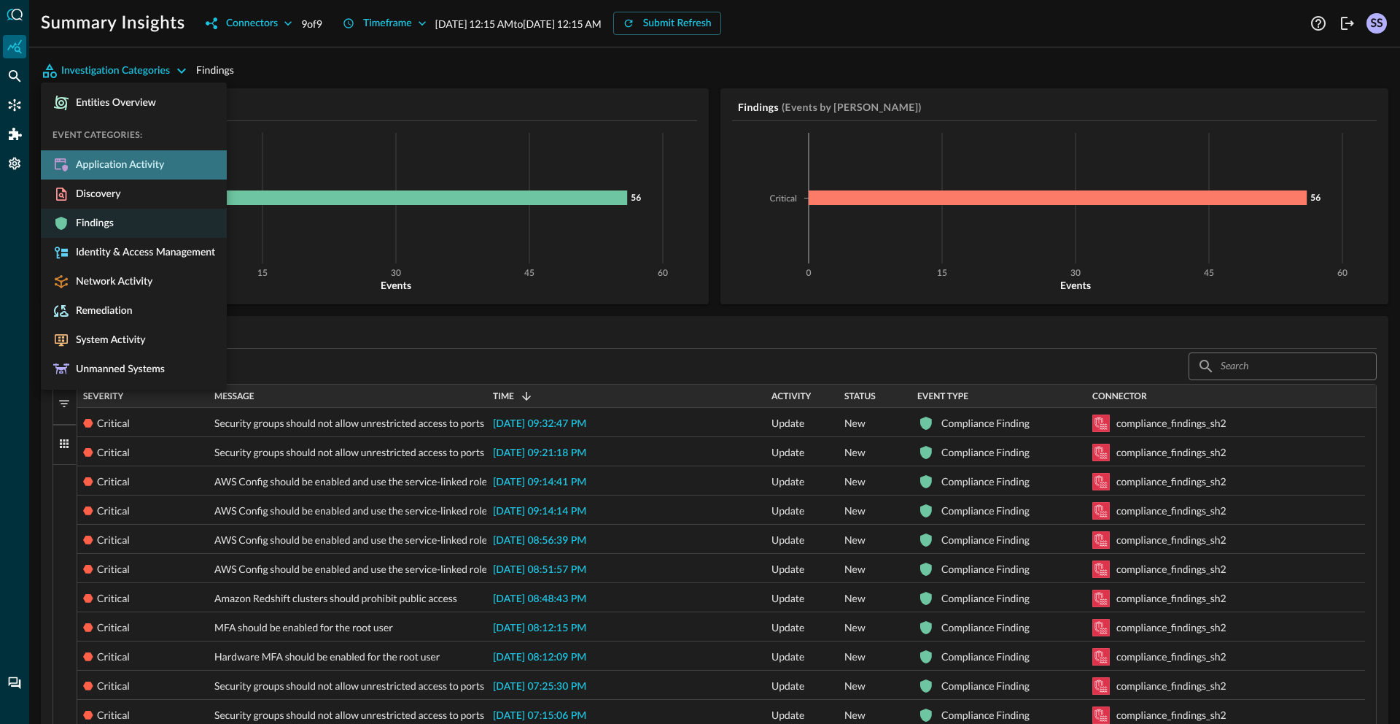
click at [119, 159] on span "Application Activity" at bounding box center [117, 164] width 94 height 13
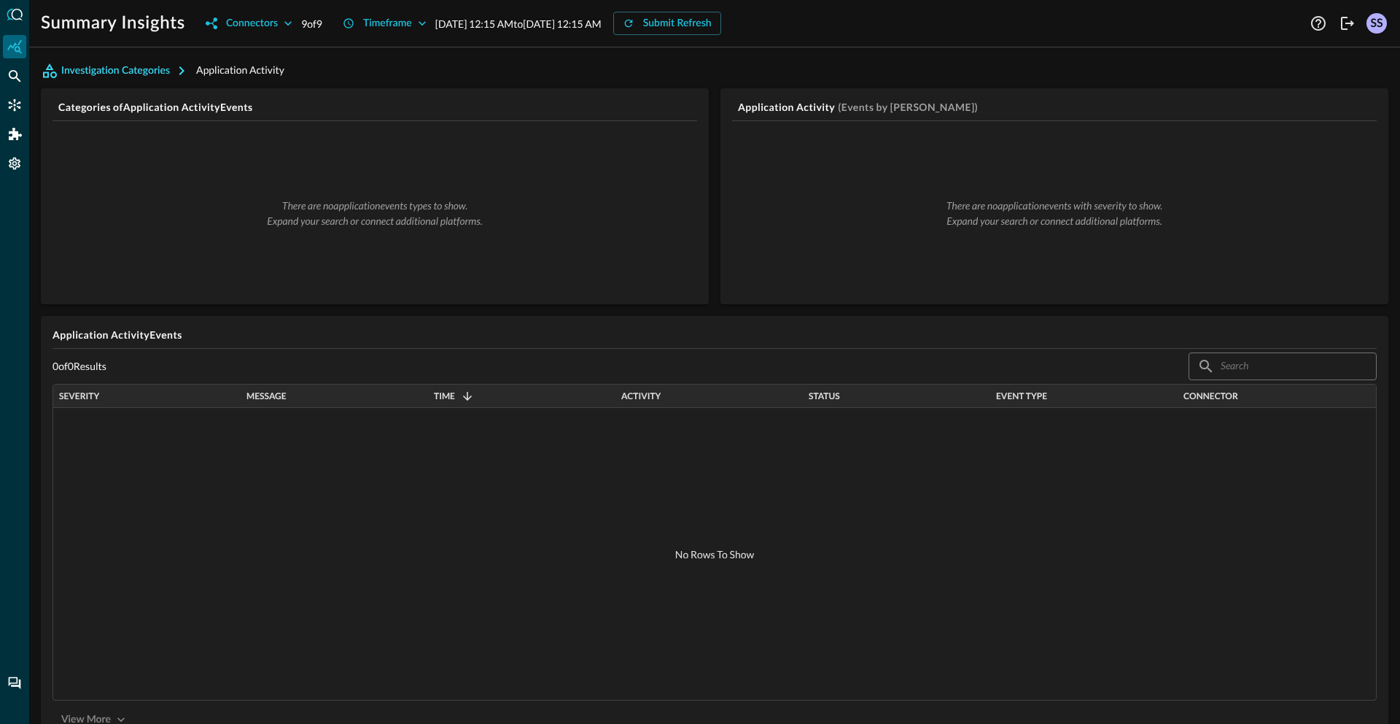
click at [142, 64] on button "Investigation Categories" at bounding box center [118, 70] width 155 height 23
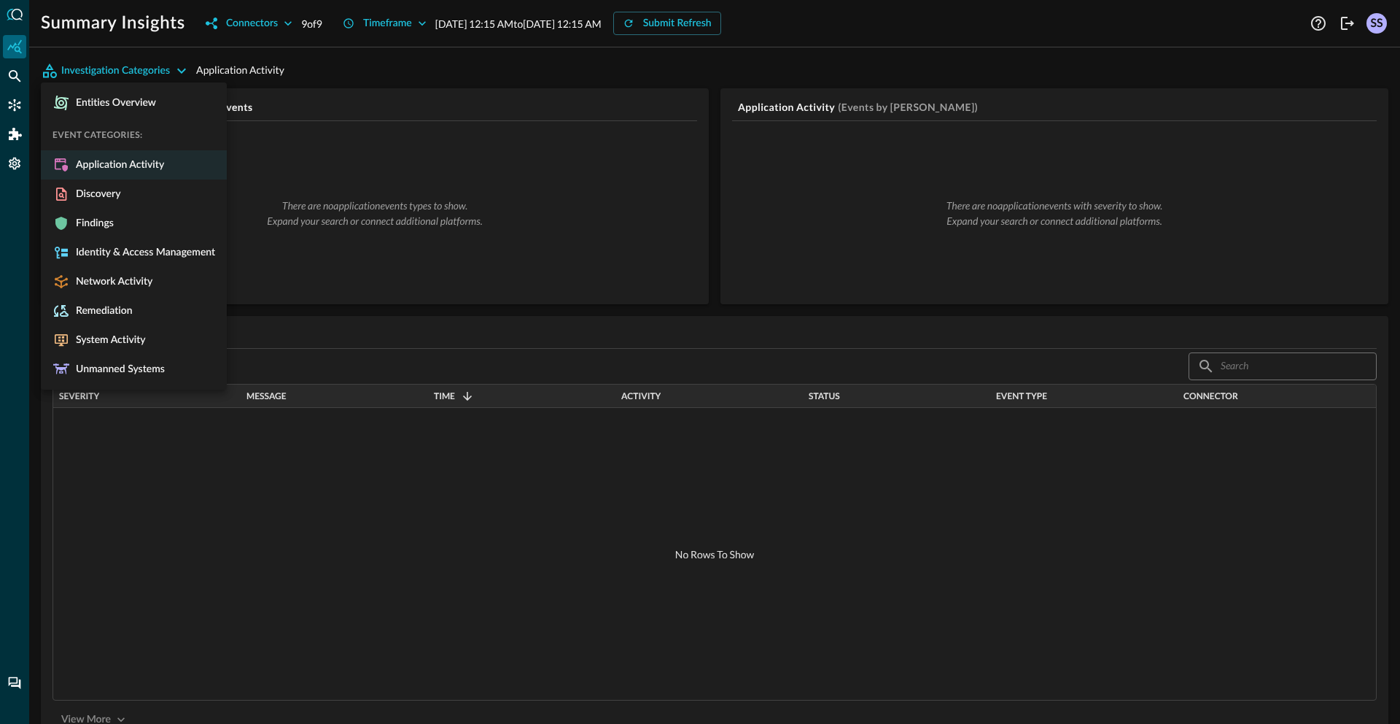
click at [136, 164] on span "Application Activity" at bounding box center [117, 164] width 94 height 13
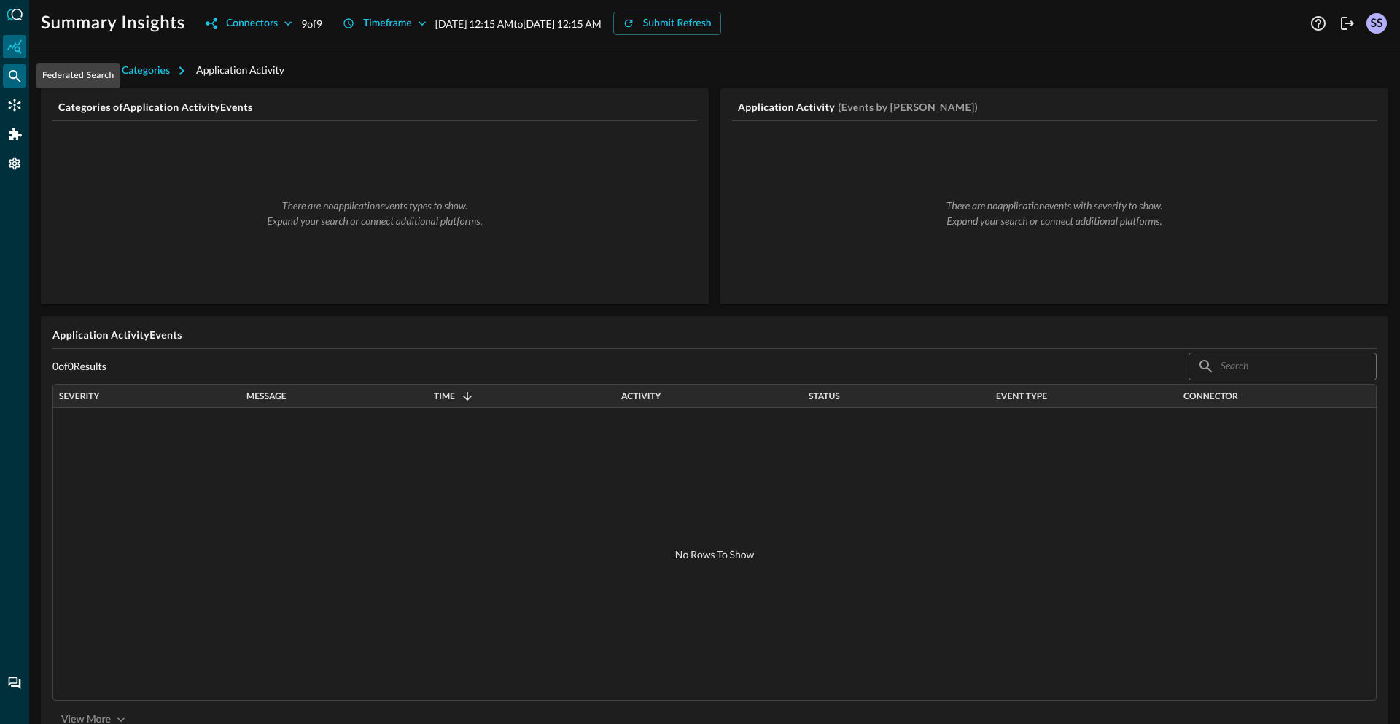
click at [9, 72] on icon "Federated Search" at bounding box center [15, 76] width 12 height 12
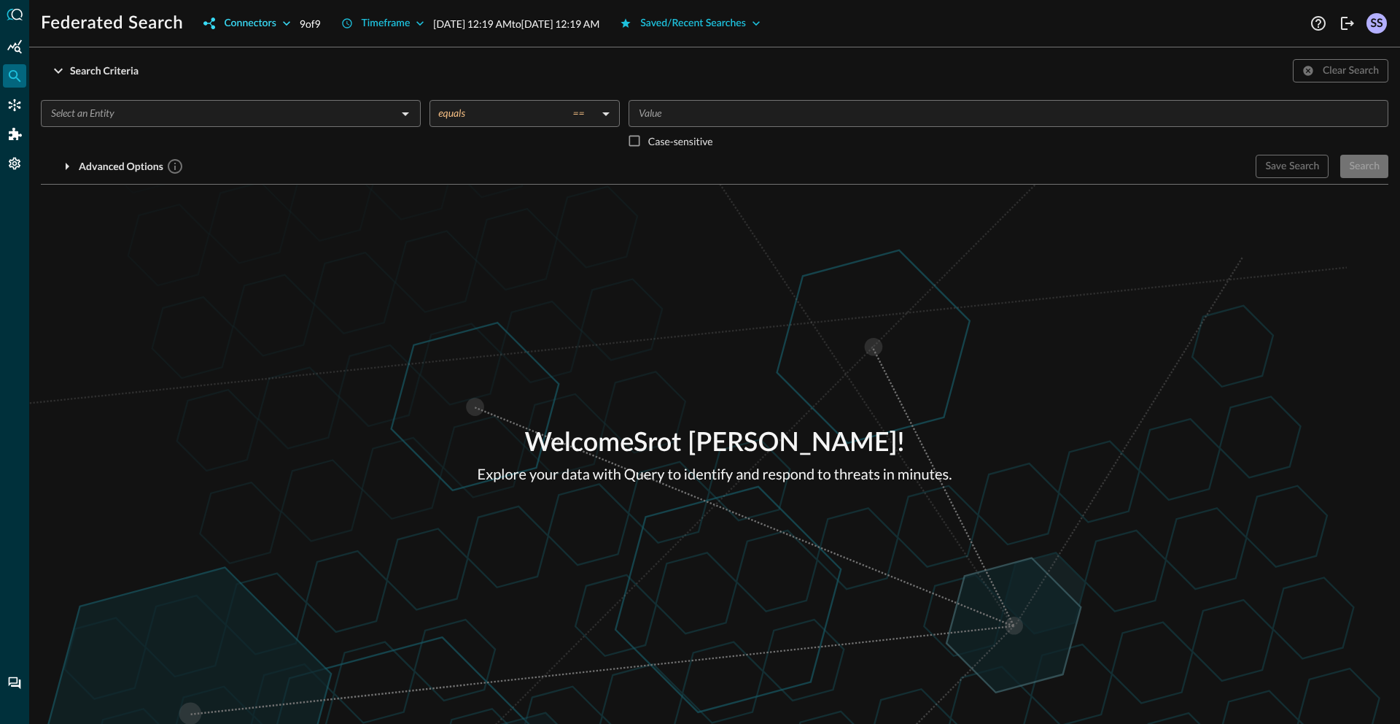
click at [255, 20] on div "Connectors" at bounding box center [250, 24] width 52 height 18
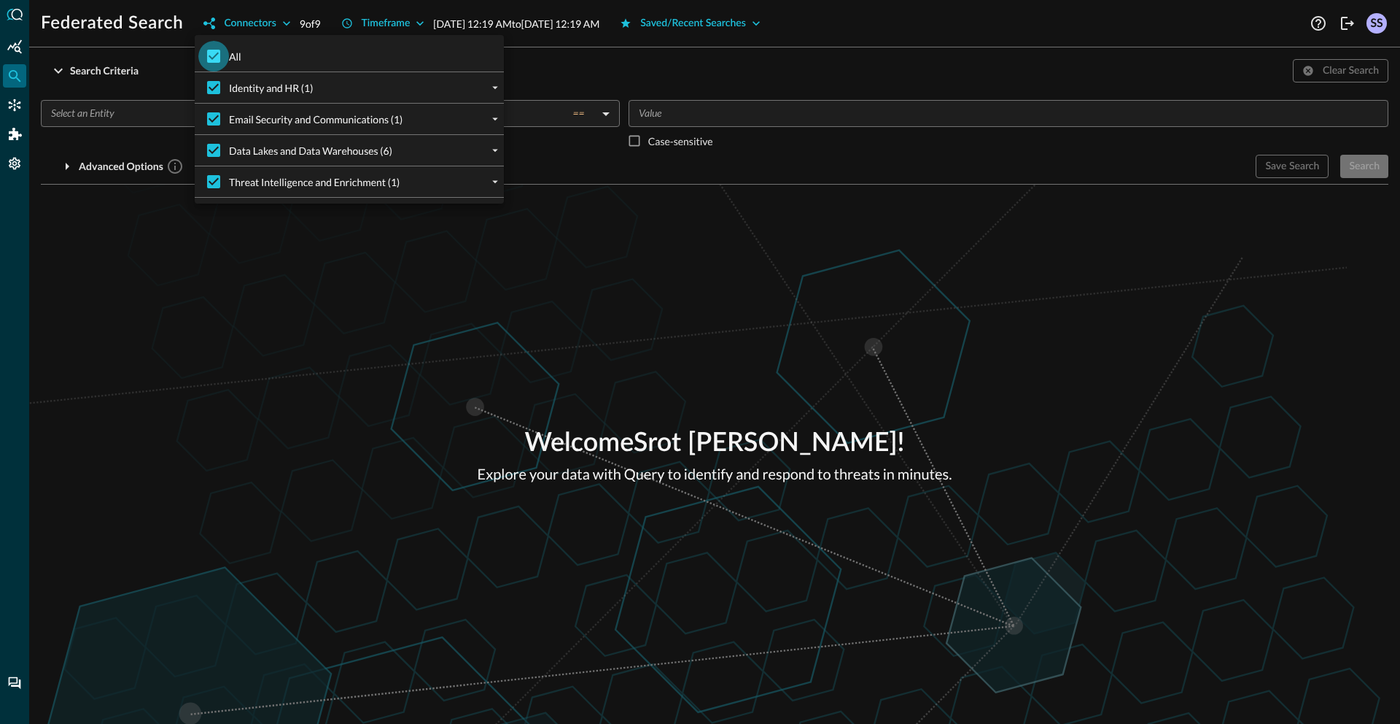
click at [221, 61] on input "All" at bounding box center [213, 56] width 31 height 31
checkbox input "false"
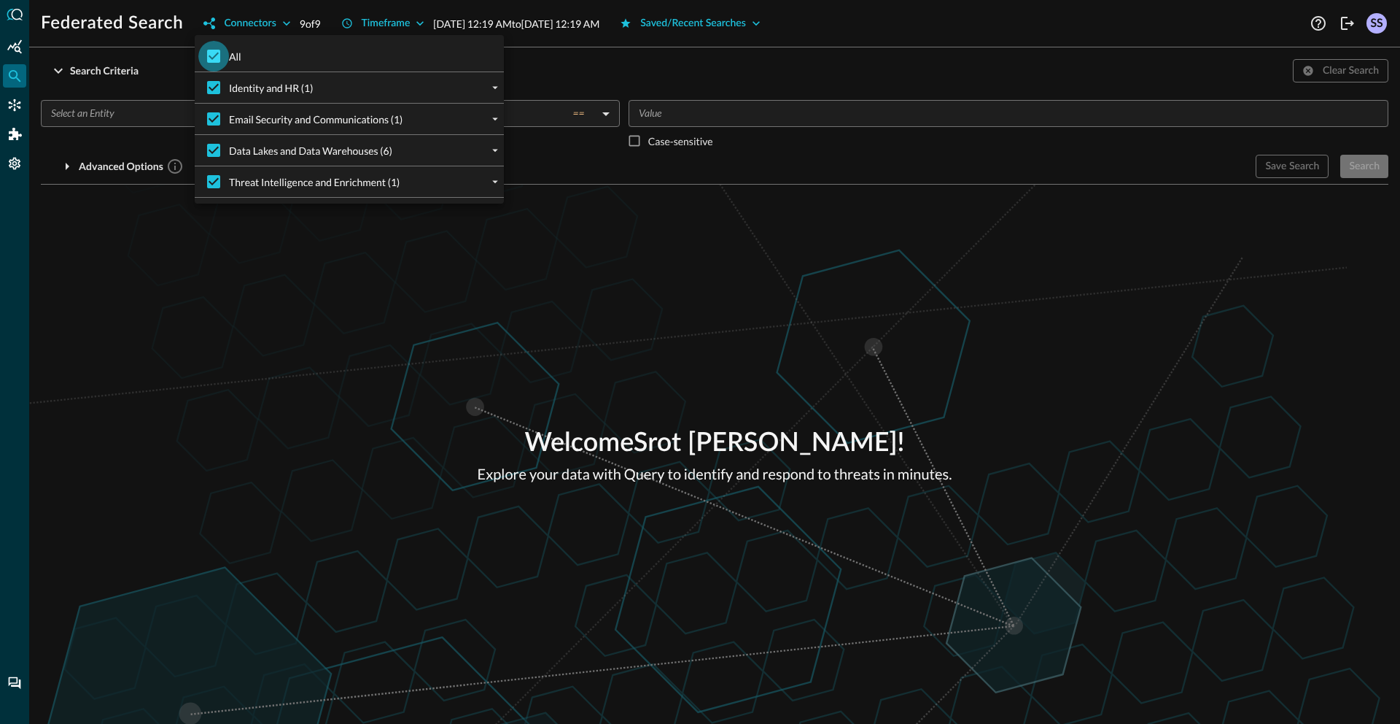
checkbox input "false"
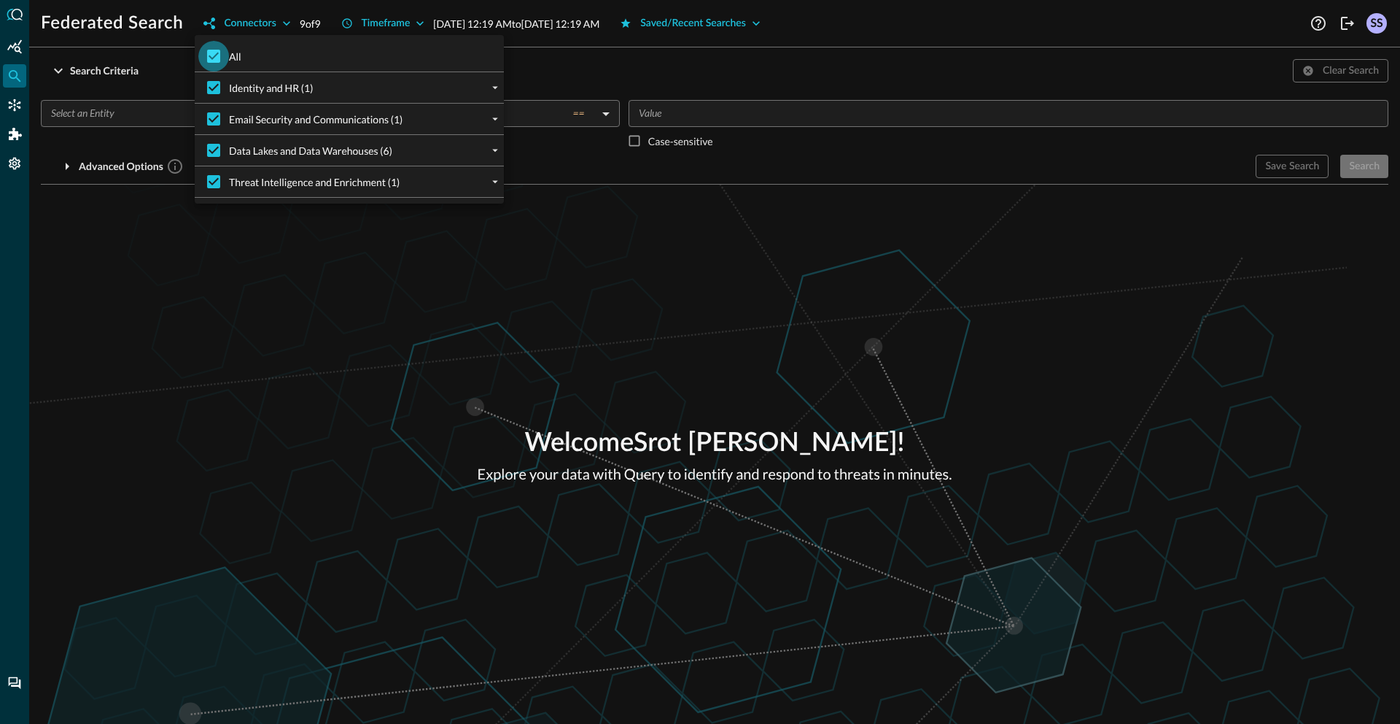
checkbox input "false"
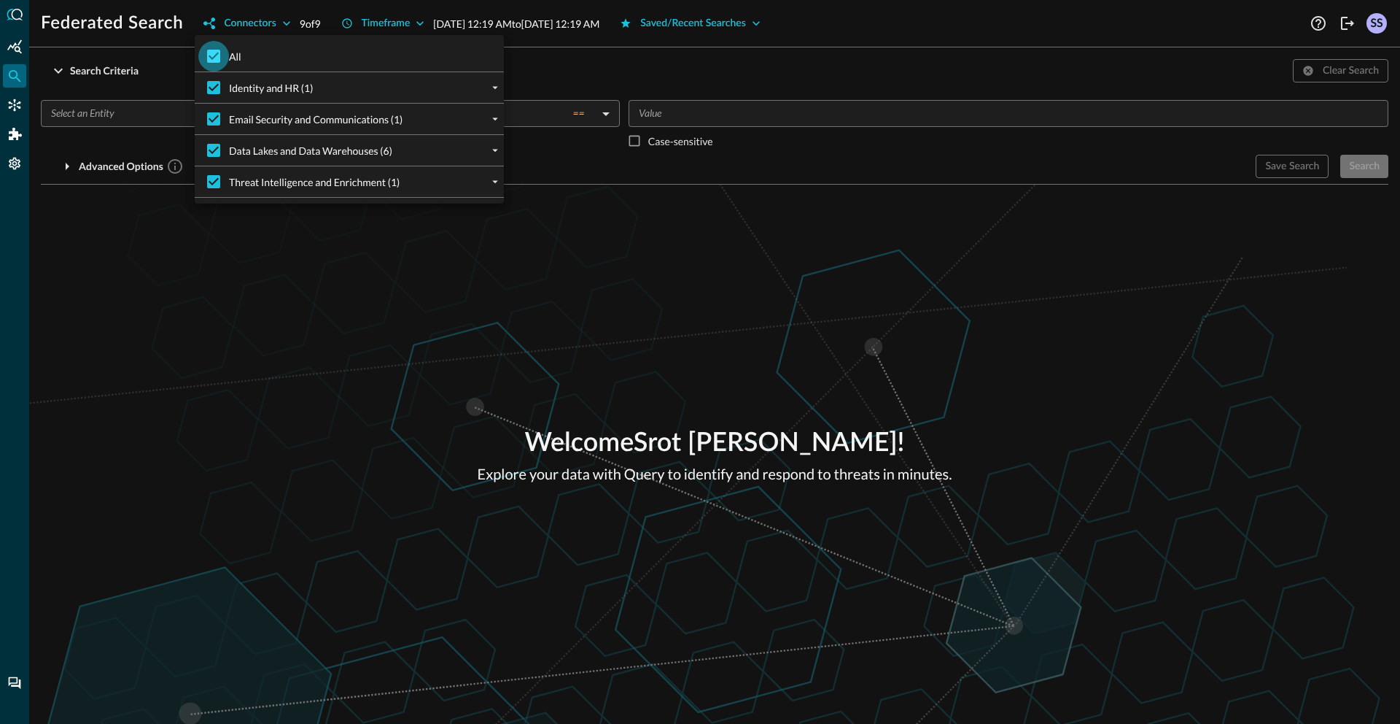
checkbox input "false"
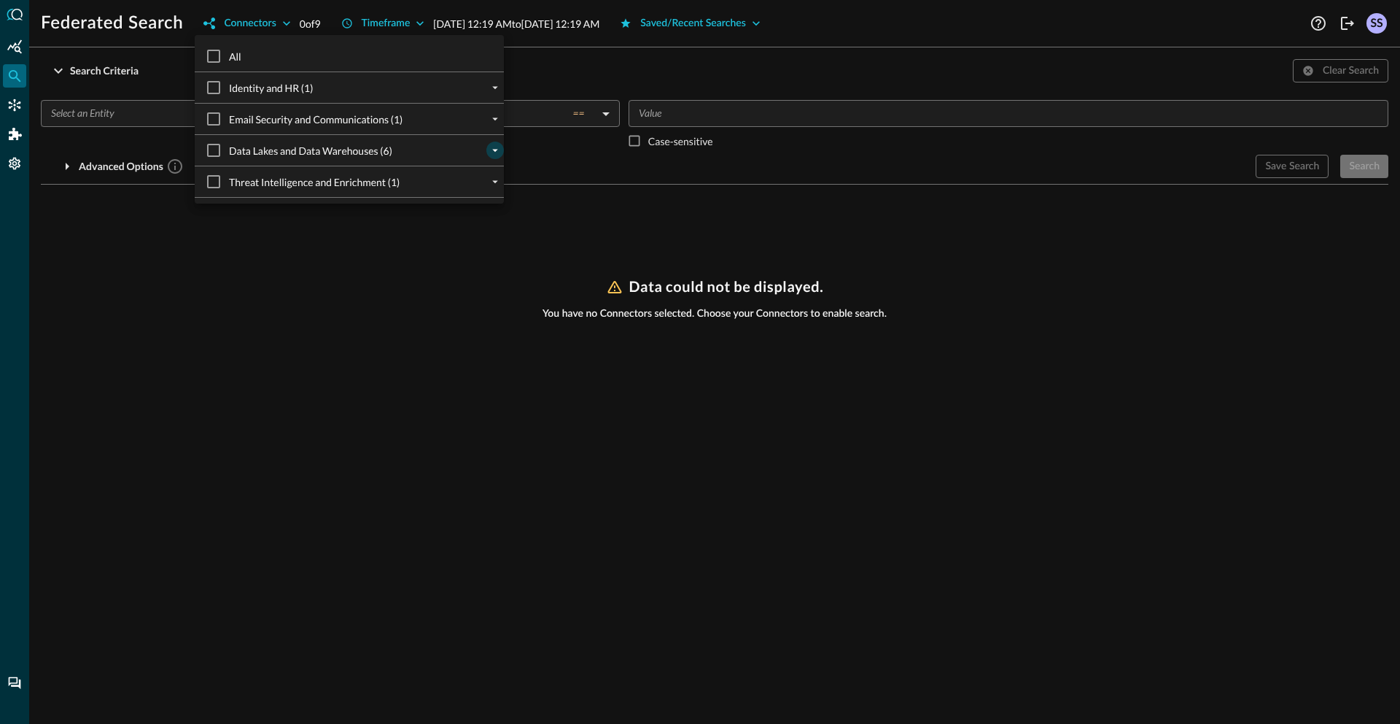
click at [489, 149] on icon "expand" at bounding box center [495, 150] width 13 height 13
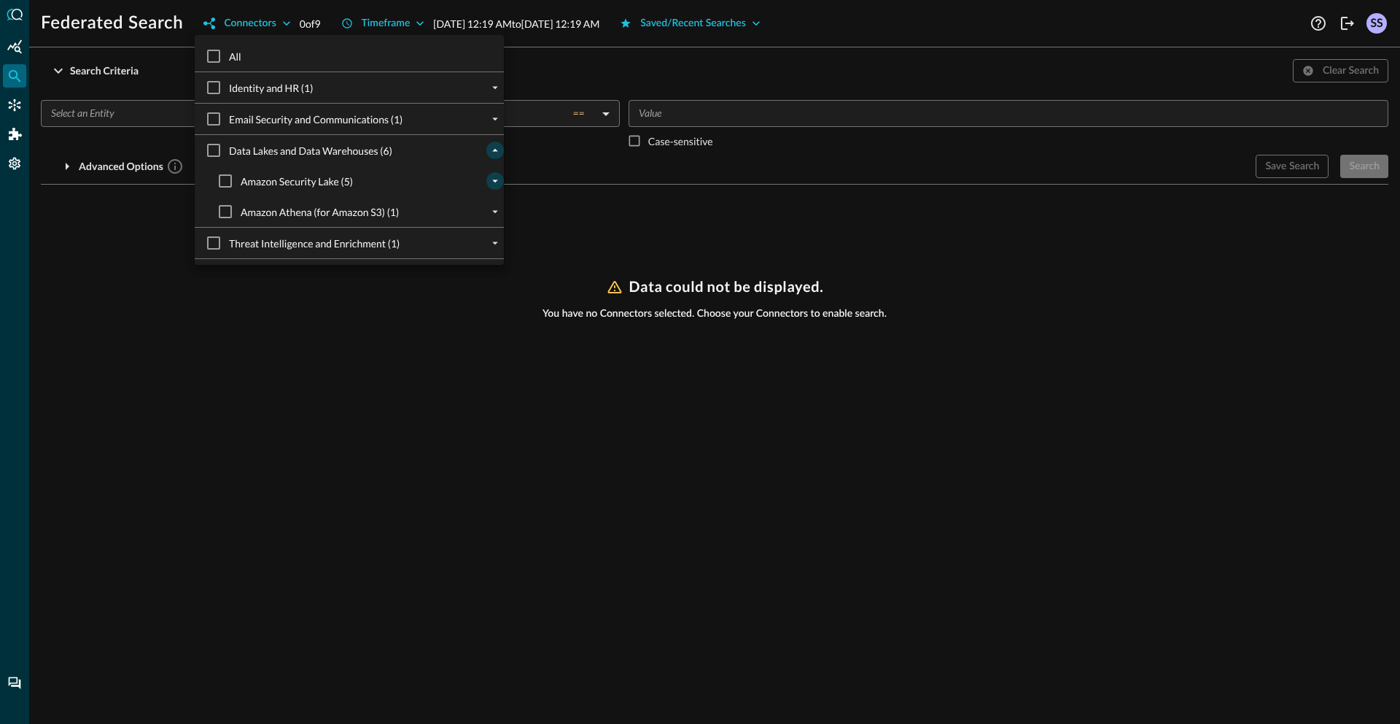
click at [489, 182] on icon "expand" at bounding box center [495, 180] width 13 height 13
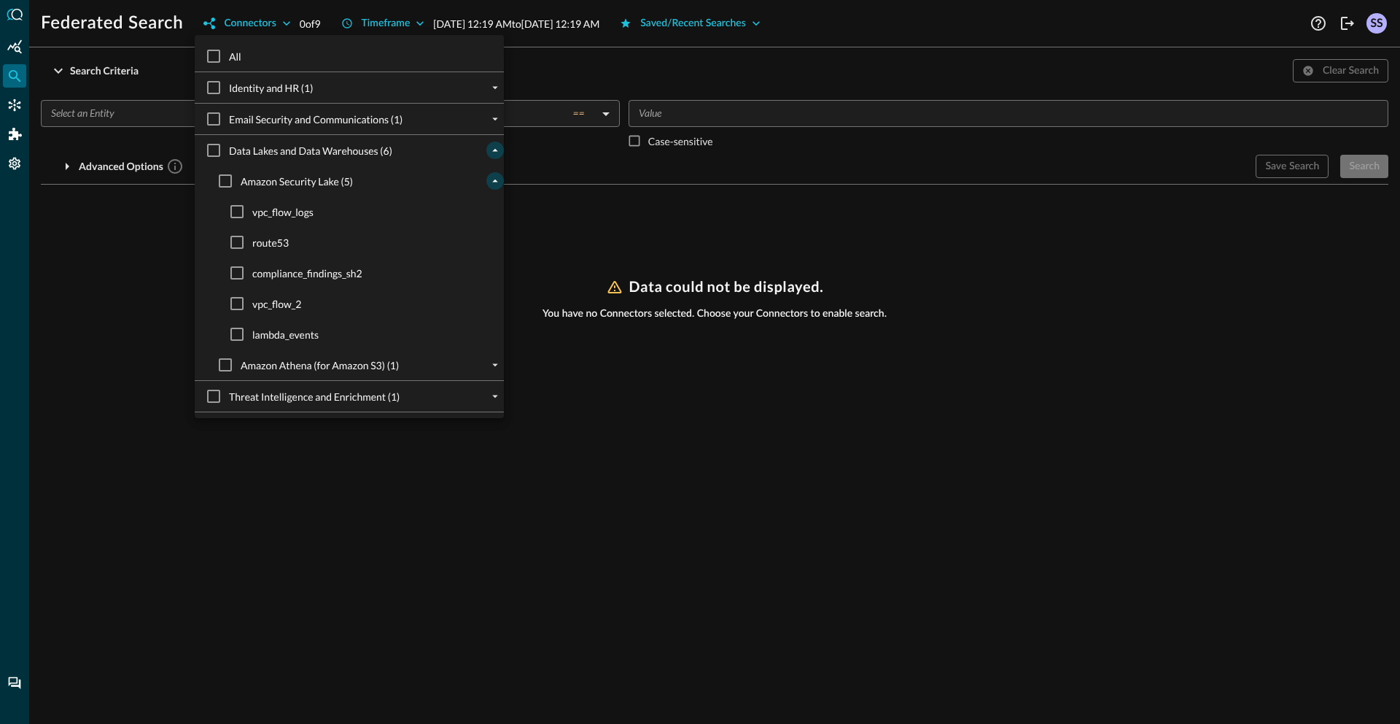
click at [274, 303] on span "vpc_flow_2" at bounding box center [276, 303] width 49 height 15
click at [252, 303] on input "vpc_flow_2" at bounding box center [237, 303] width 31 height 31
checkbox input "true"
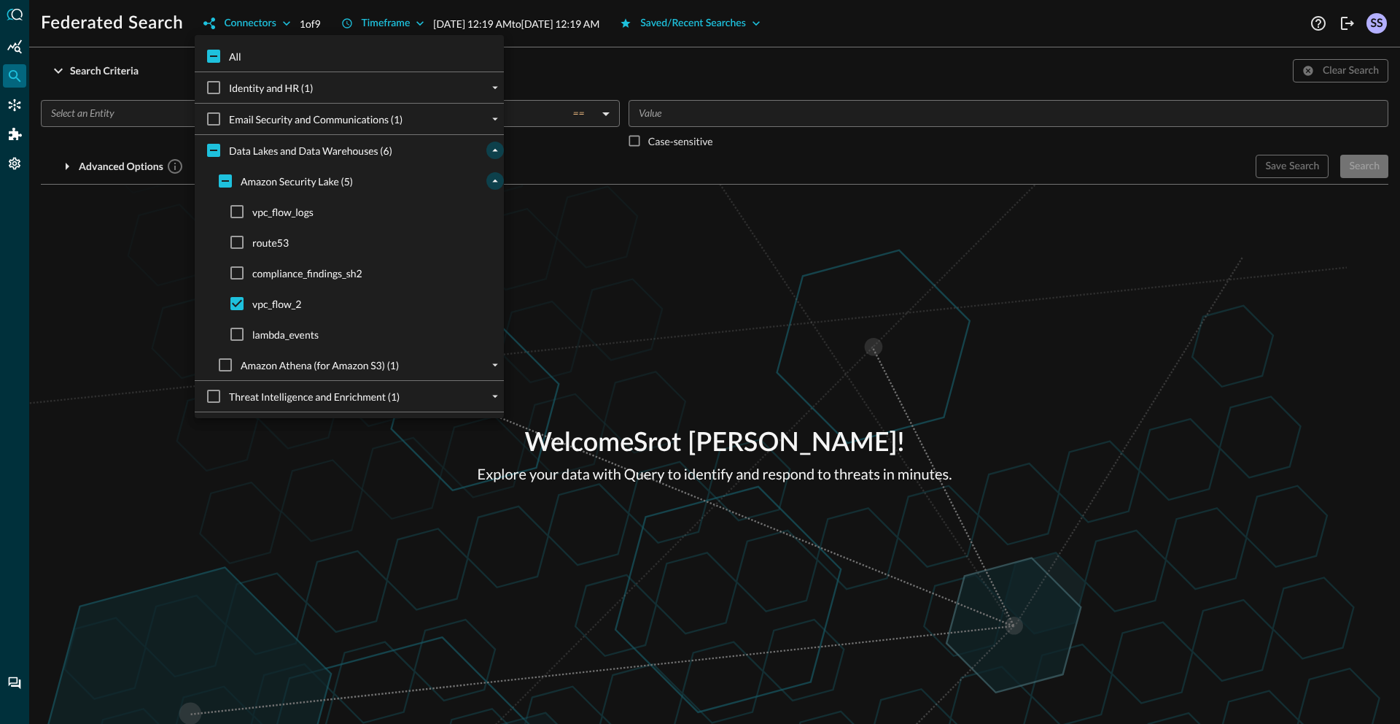
click at [636, 244] on div at bounding box center [700, 362] width 1400 height 724
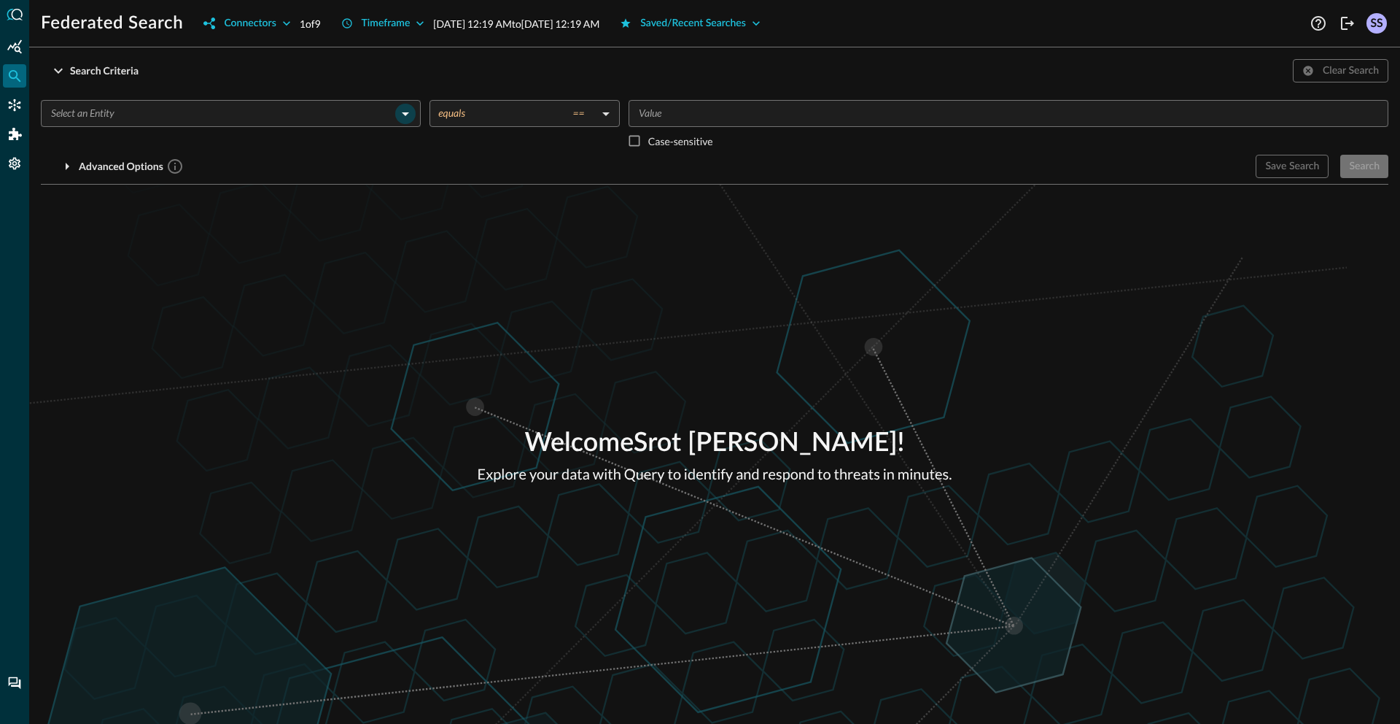
click at [400, 112] on icon "Open" at bounding box center [406, 114] width 18 height 18
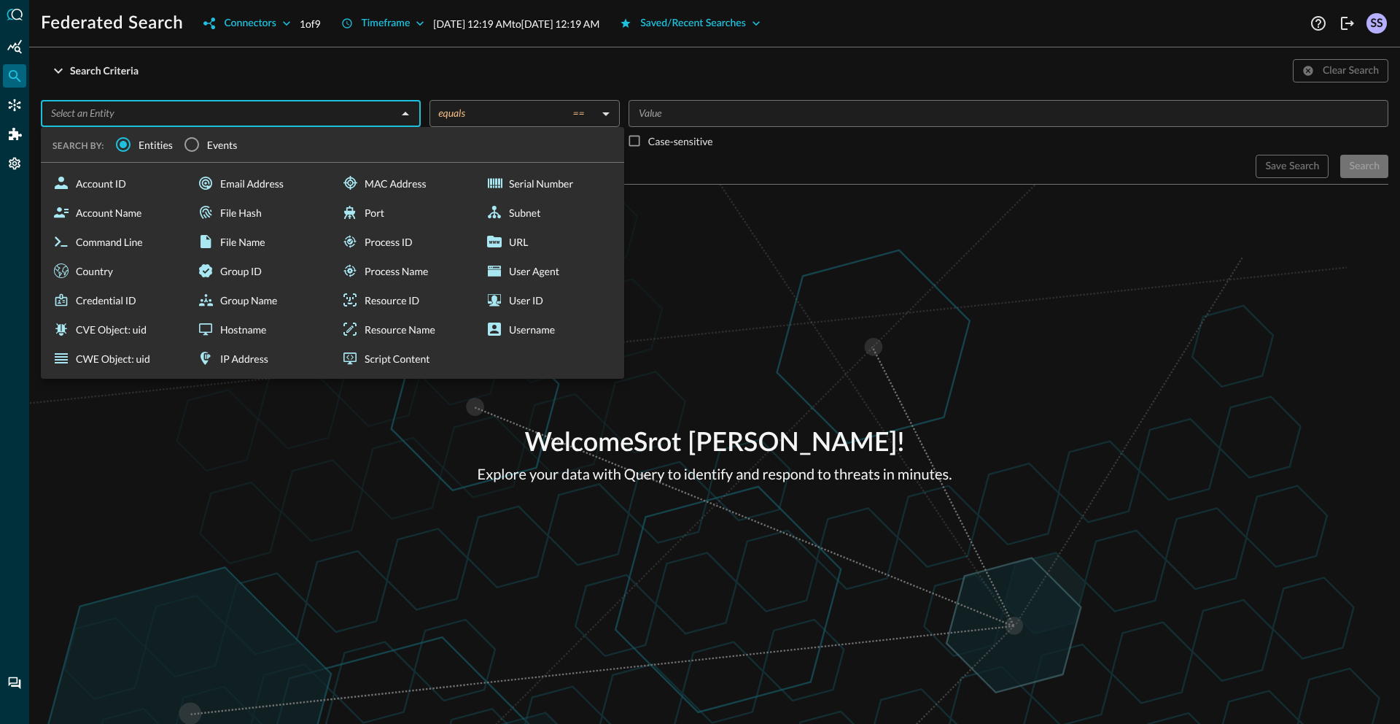
click at [220, 150] on span "Events" at bounding box center [222, 144] width 31 height 15
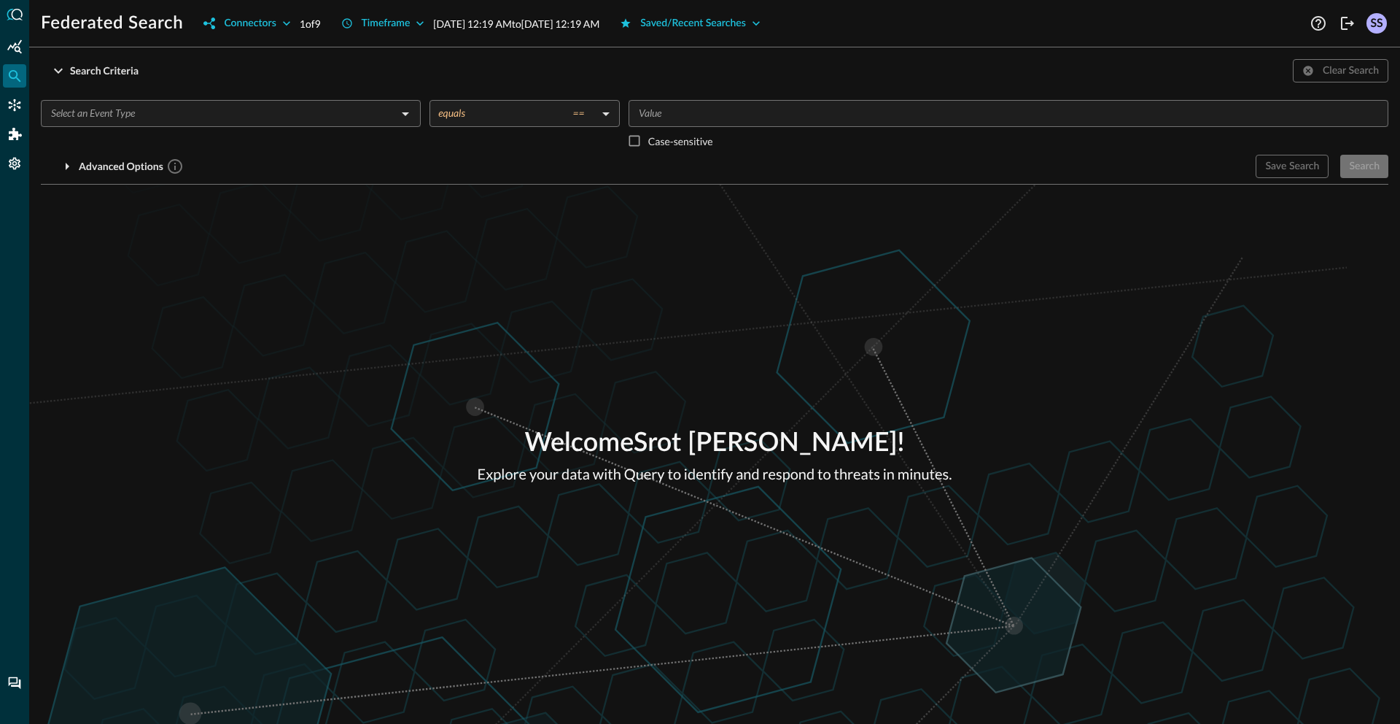
click at [853, 319] on div "Welcome Srot Sinha ! Explore your data with Query to identify and respond to th…" at bounding box center [714, 454] width 1371 height 539
click at [278, 19] on button "Connectors" at bounding box center [247, 23] width 104 height 23
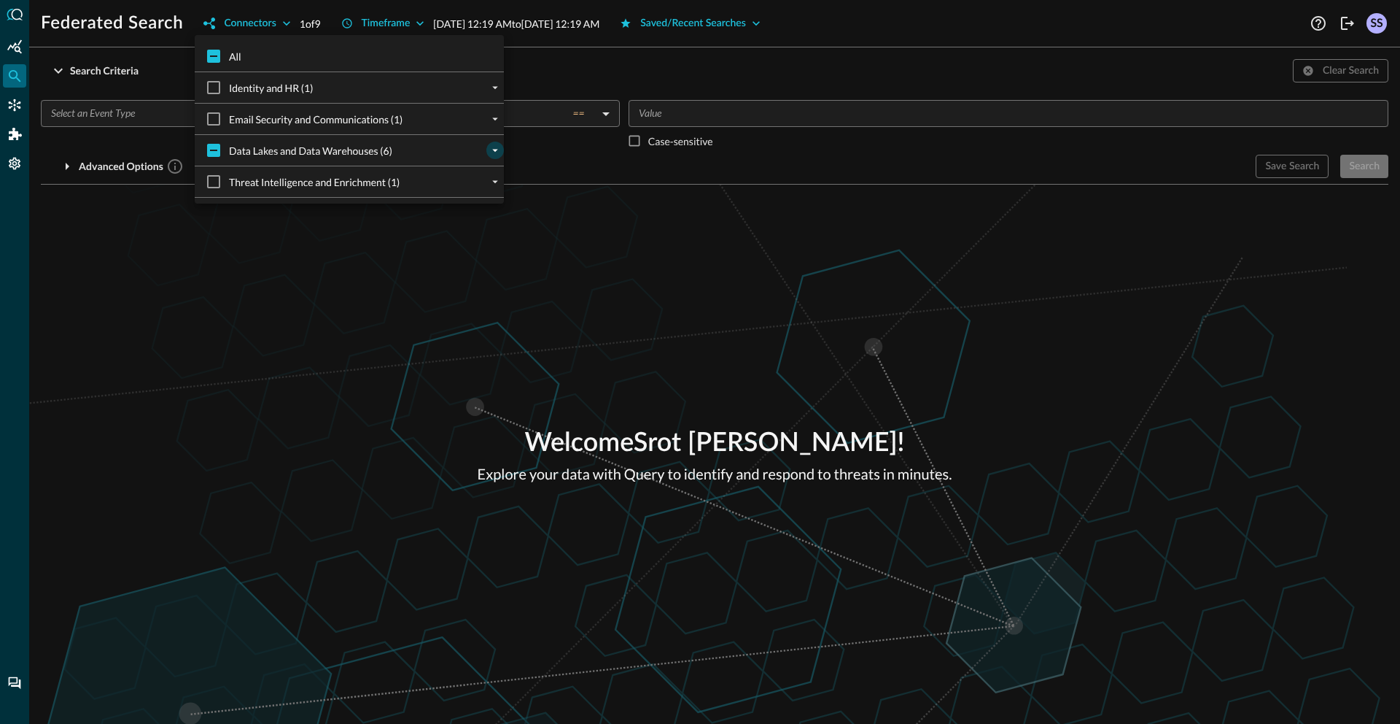
click at [489, 148] on icon "expand" at bounding box center [495, 150] width 13 height 13
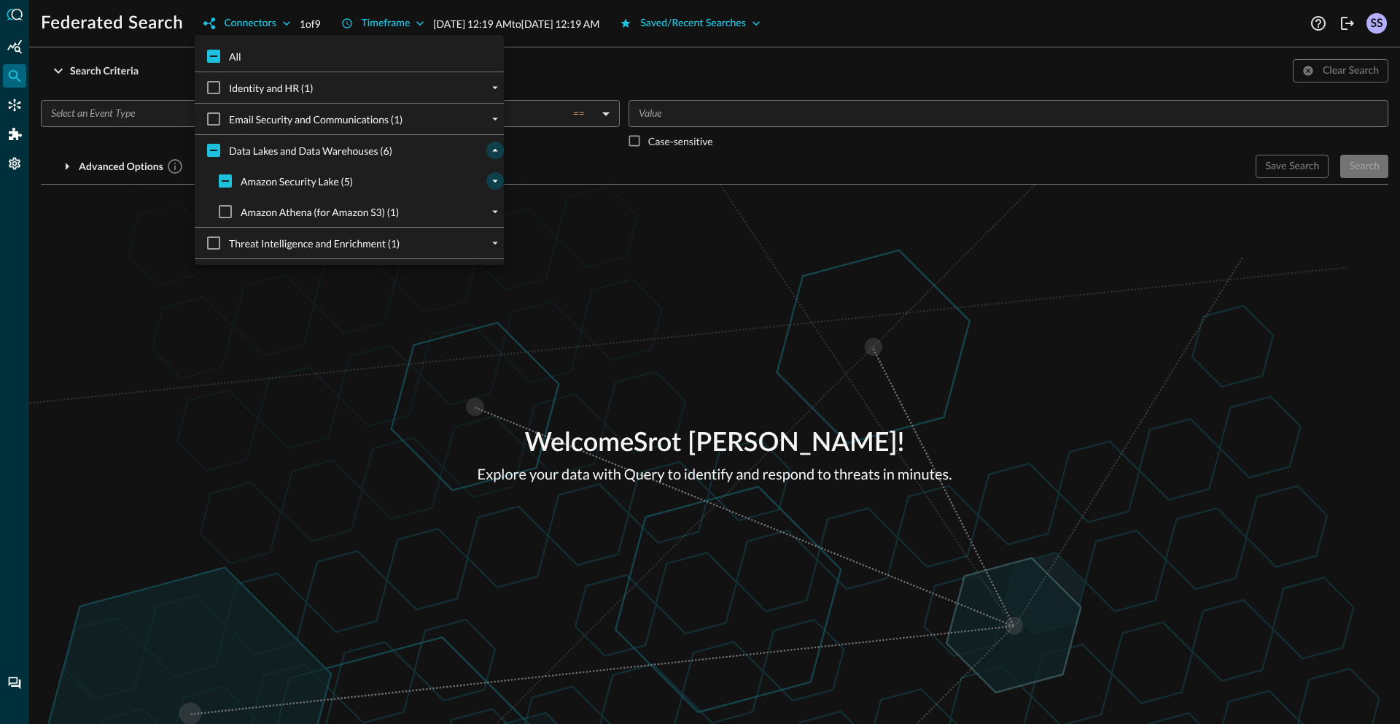
click at [489, 183] on icon "expand" at bounding box center [495, 180] width 13 height 13
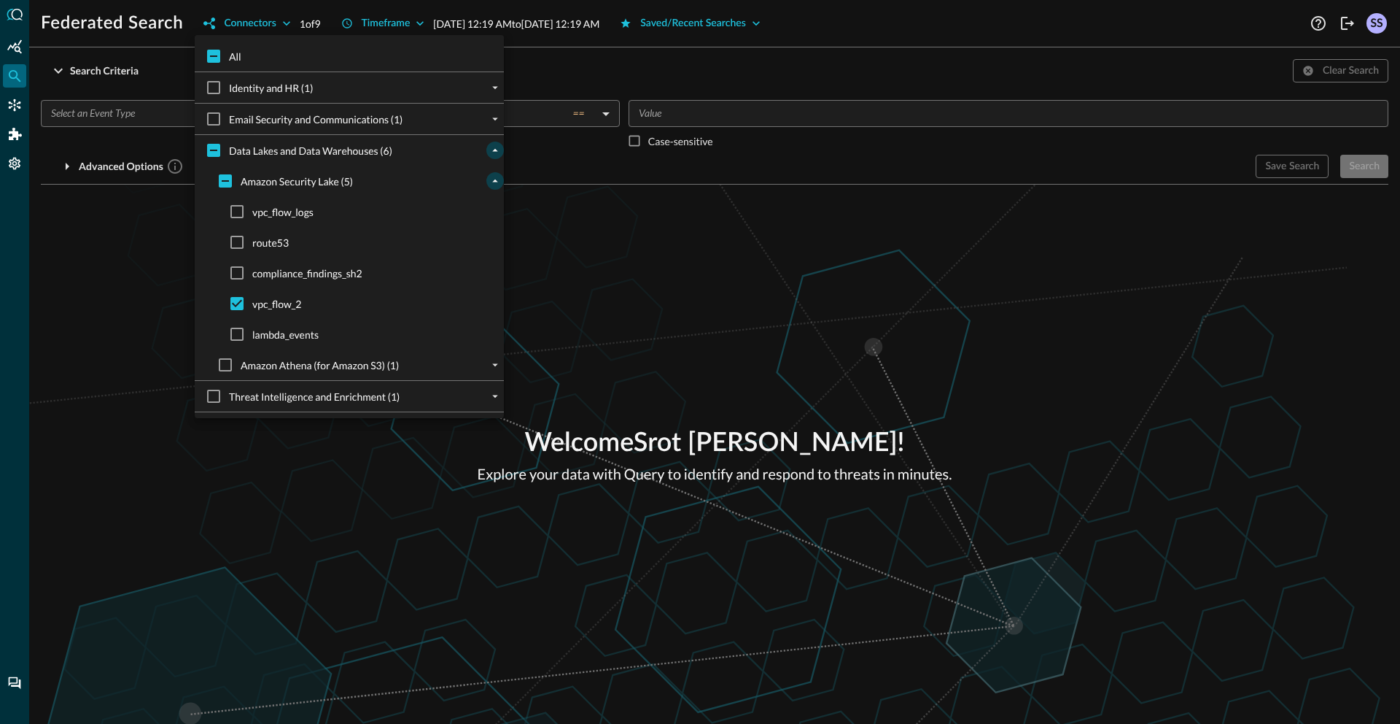
click at [700, 214] on div at bounding box center [700, 362] width 1400 height 724
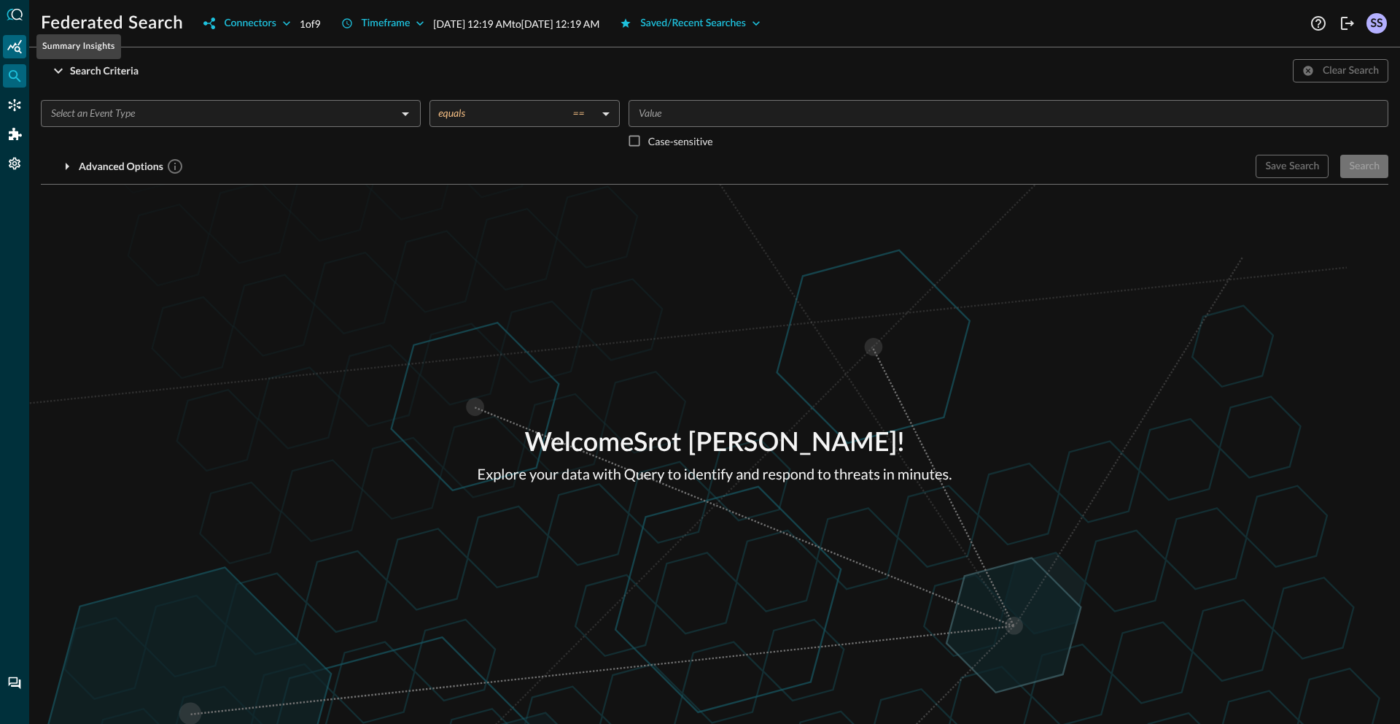
click at [10, 42] on icon "Summary Insights" at bounding box center [14, 46] width 15 height 15
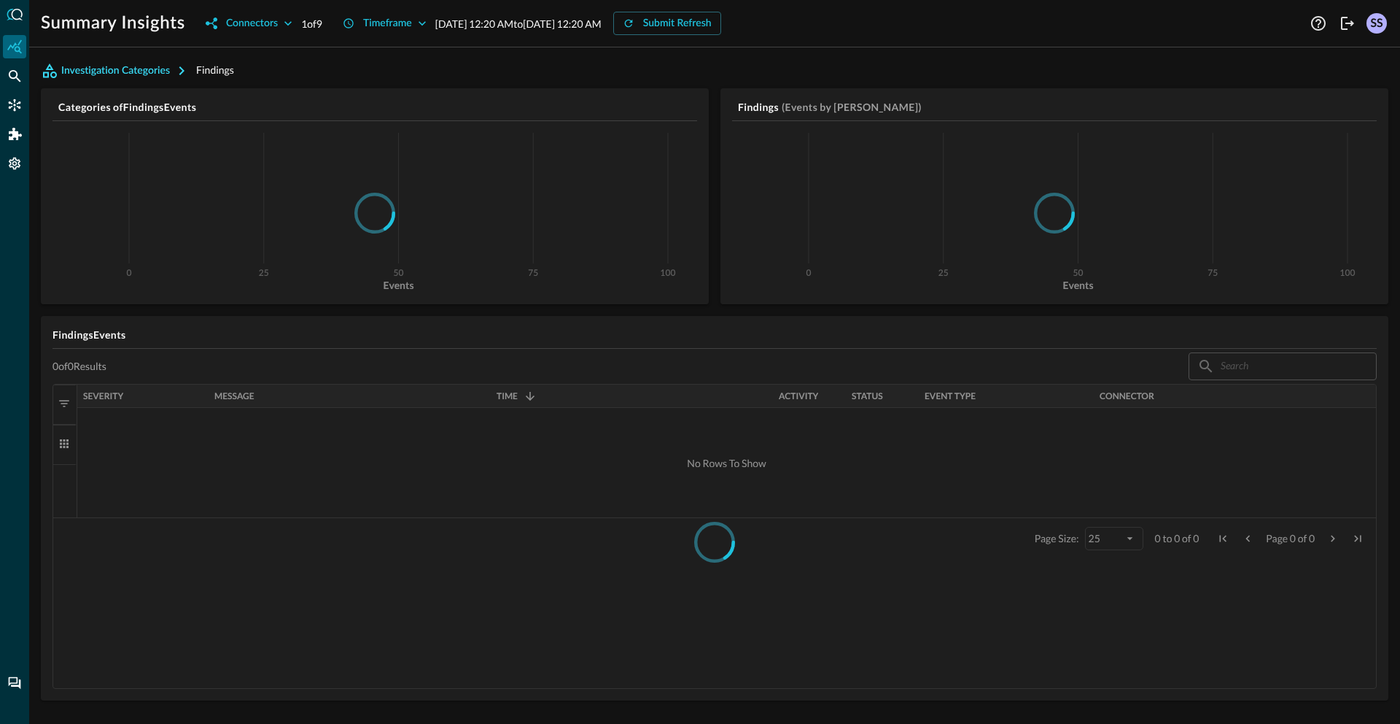
click at [144, 77] on button "Investigation Categories" at bounding box center [118, 70] width 155 height 23
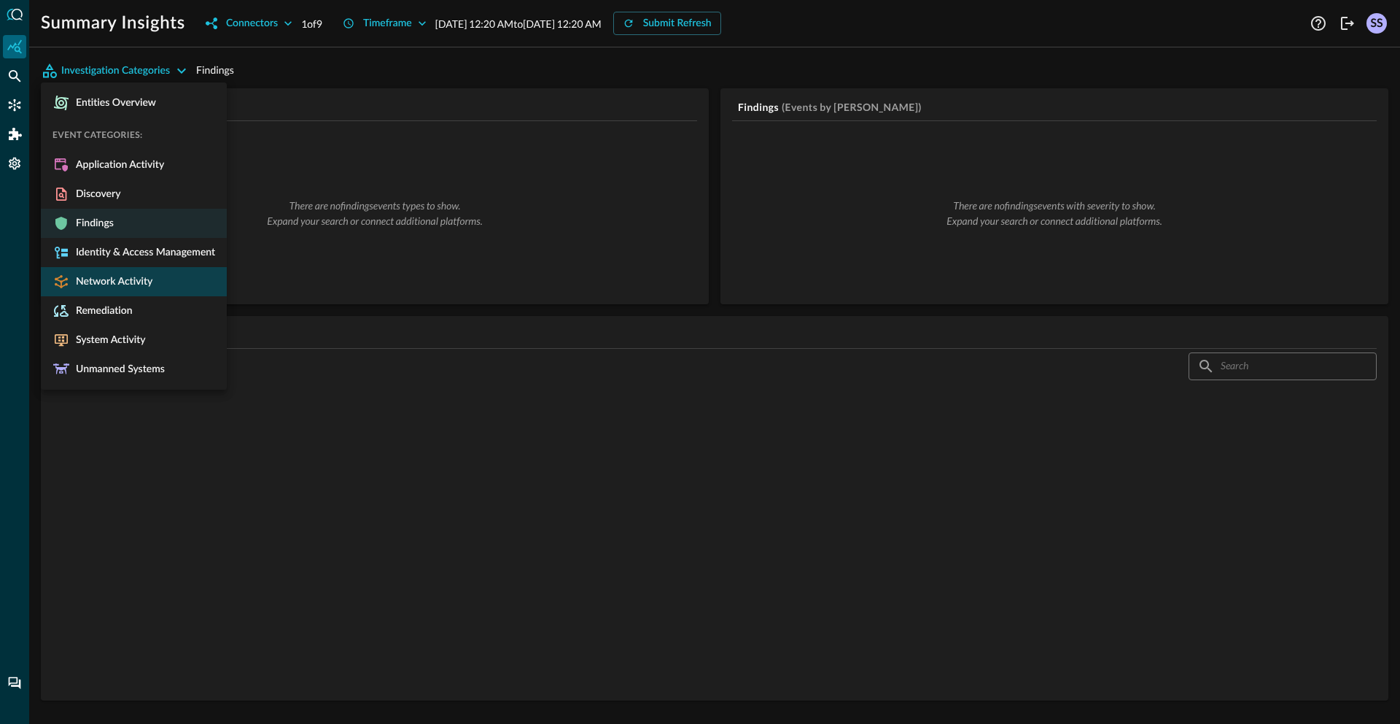
click at [116, 275] on span "Network Activity" at bounding box center [111, 281] width 82 height 13
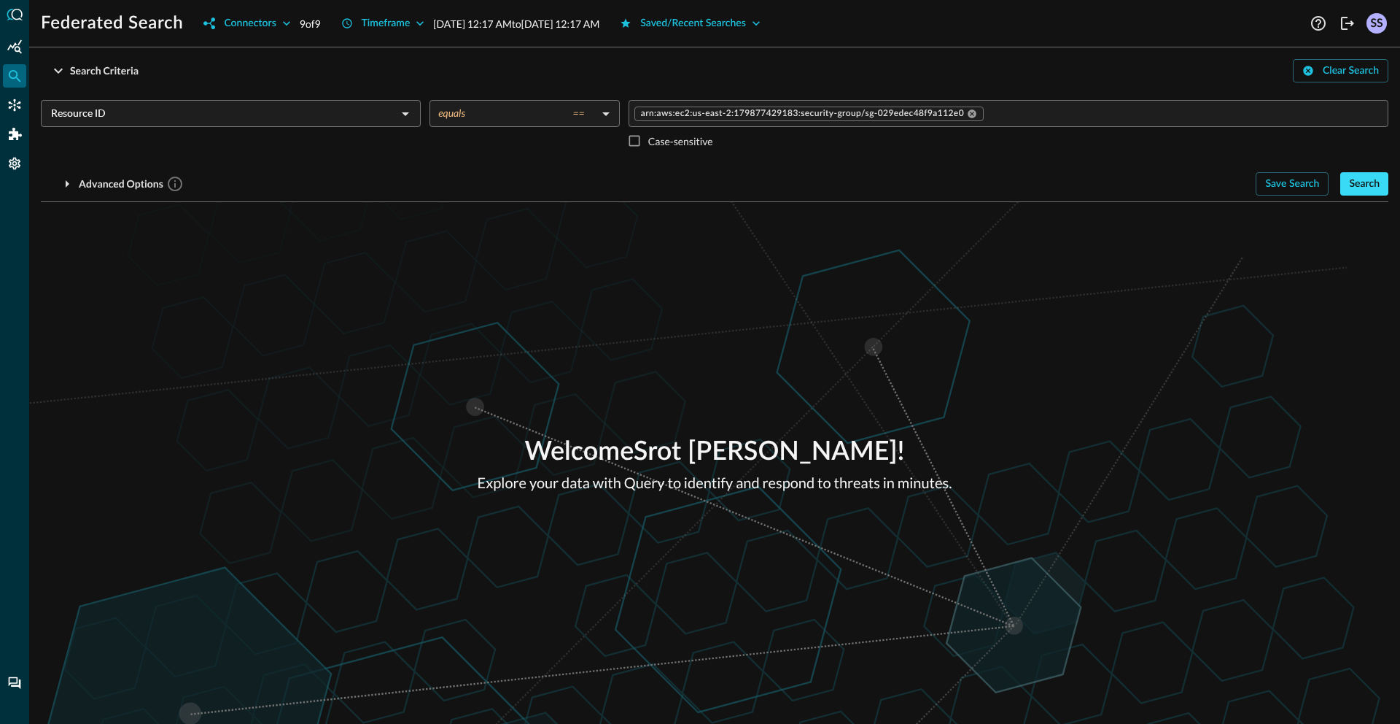
click at [1362, 185] on div "Search" at bounding box center [1364, 184] width 31 height 18
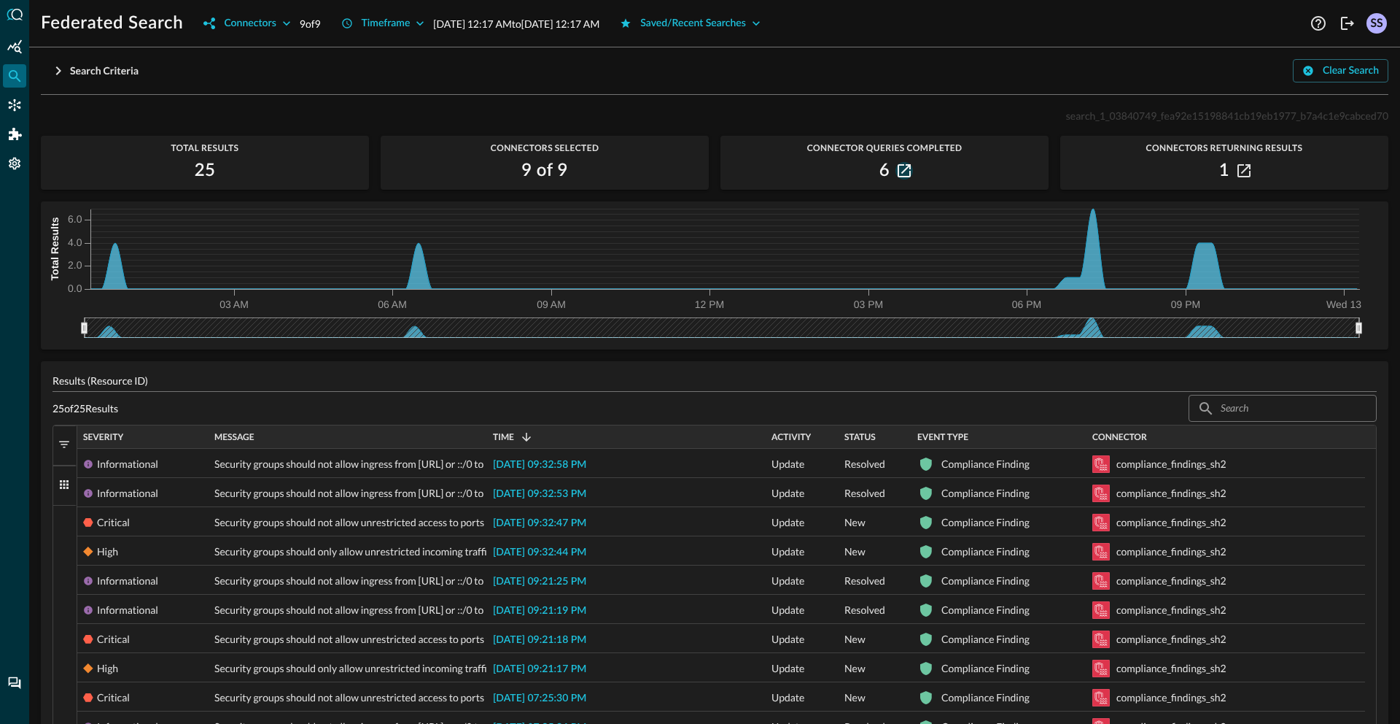
click at [898, 172] on icon "button" at bounding box center [904, 170] width 13 height 13
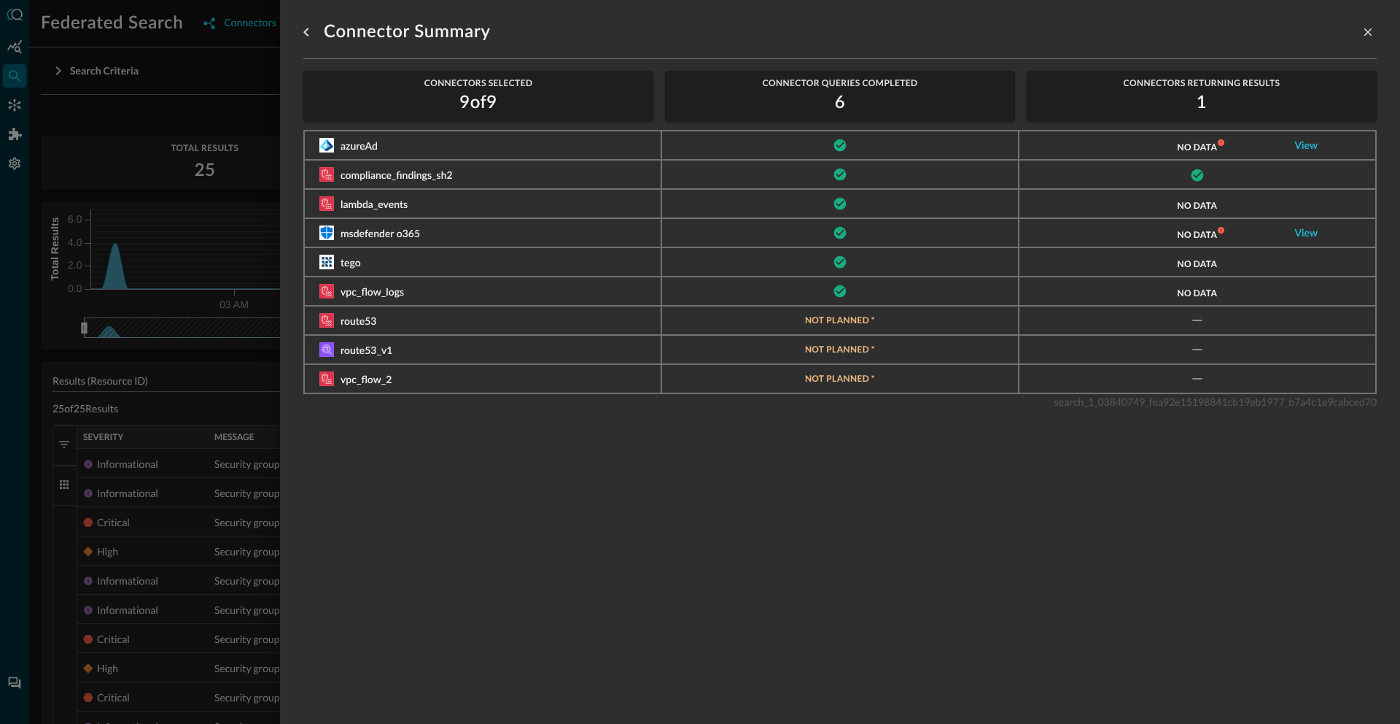
click at [185, 443] on div at bounding box center [700, 362] width 1400 height 724
